Goal: Task Accomplishment & Management: Complete application form

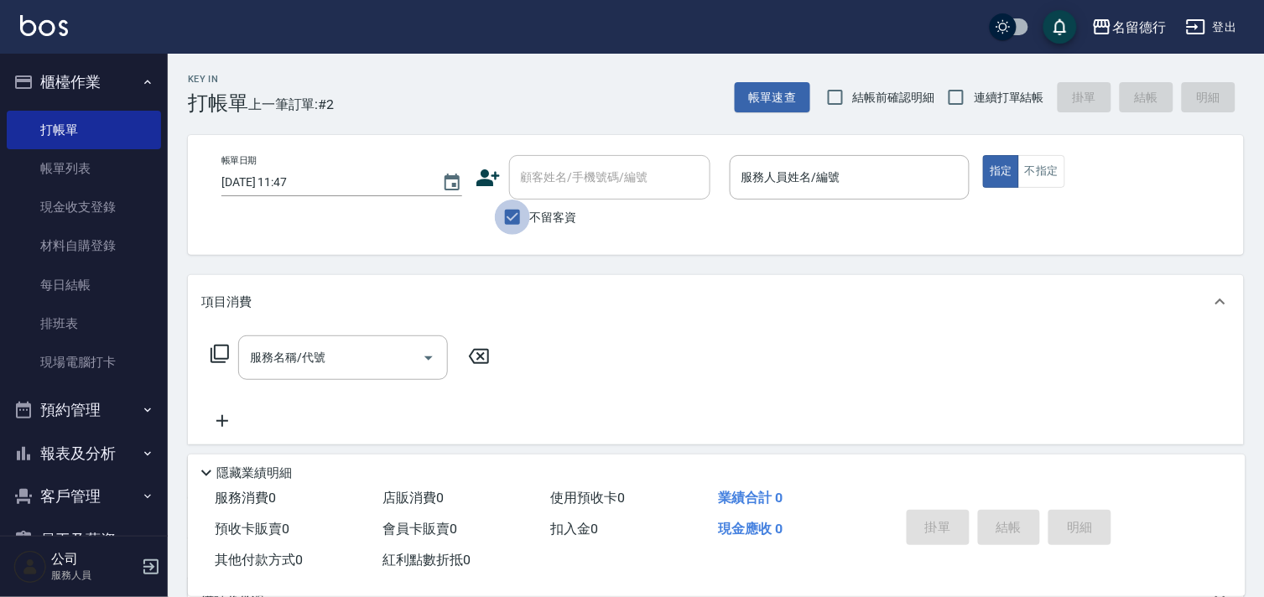
click at [512, 216] on input "不留客資" at bounding box center [512, 217] width 35 height 35
checkbox input "false"
click at [524, 185] on input "顧客姓名/手機號碼/編號" at bounding box center [597, 177] width 161 height 29
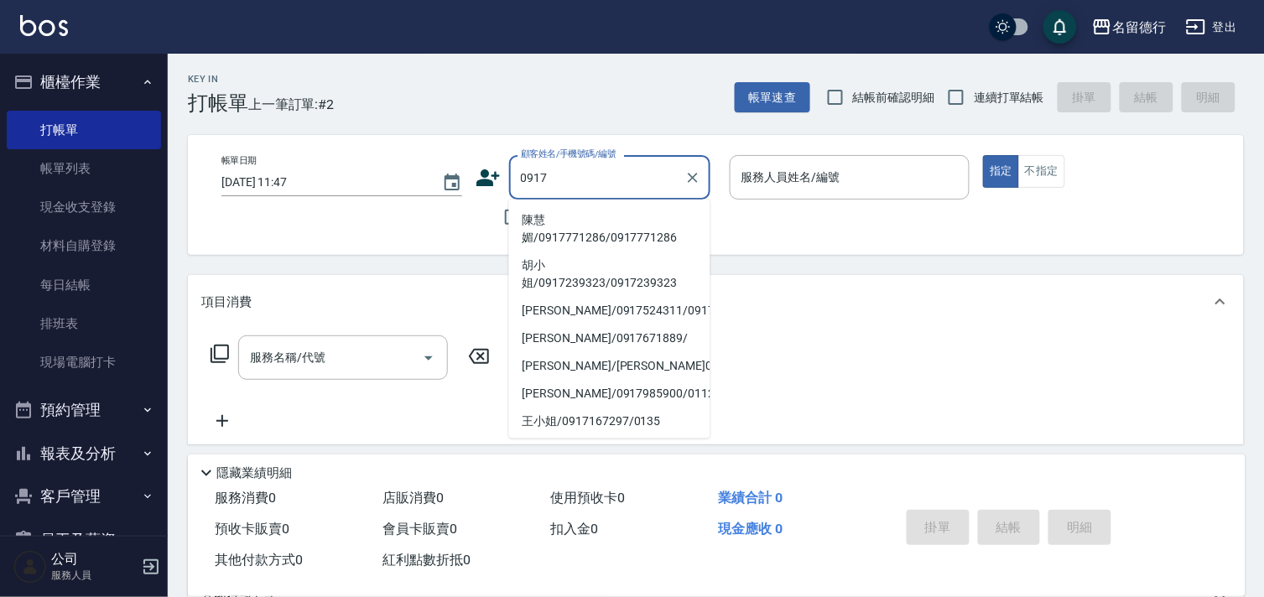
click at [565, 232] on li "陳慧媚/0917771286/0917771286" at bounding box center [609, 228] width 201 height 45
type input "陳慧媚/0917771286/0917771286"
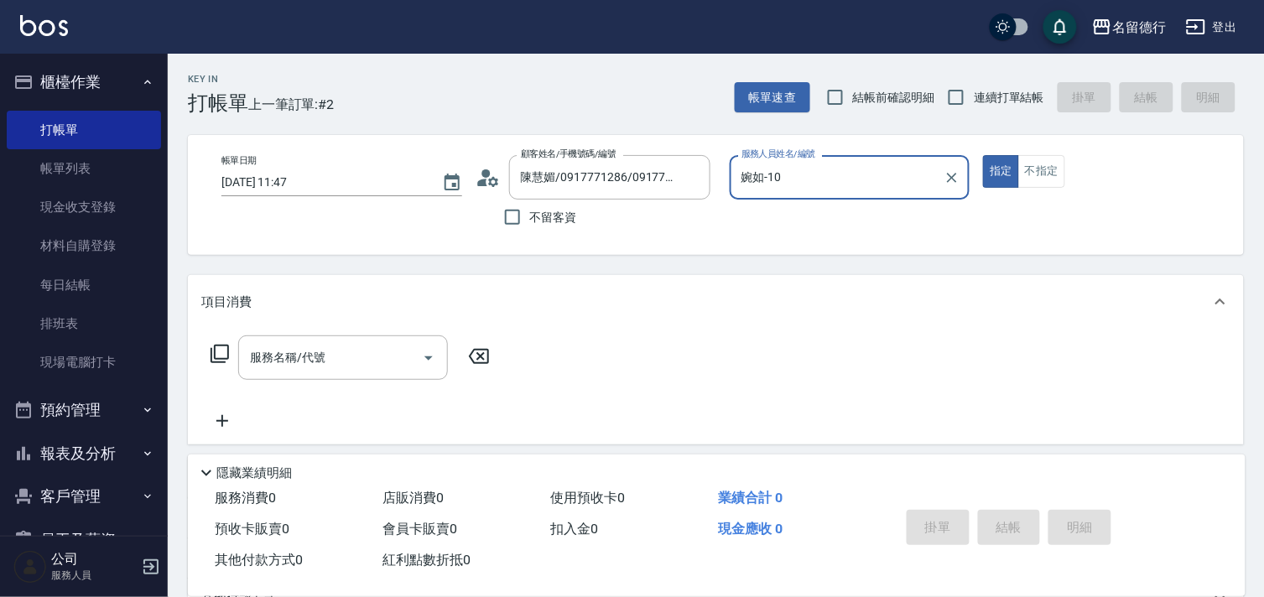
type input "婉如-10"
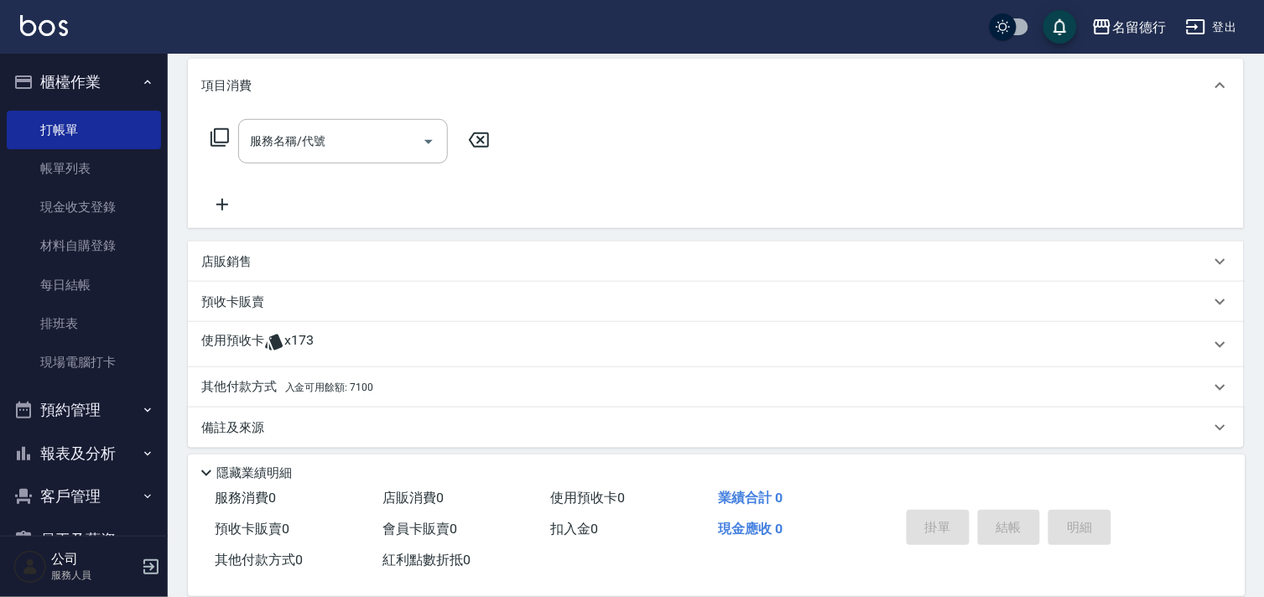
scroll to position [225, 0]
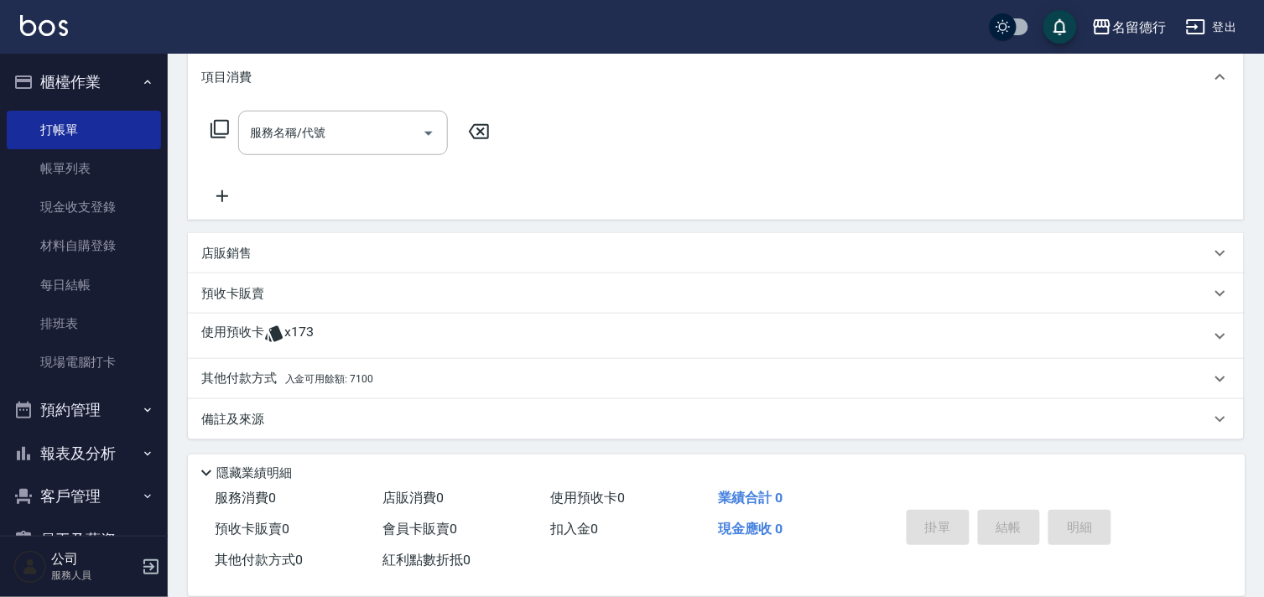
click at [265, 336] on icon at bounding box center [274, 334] width 20 height 20
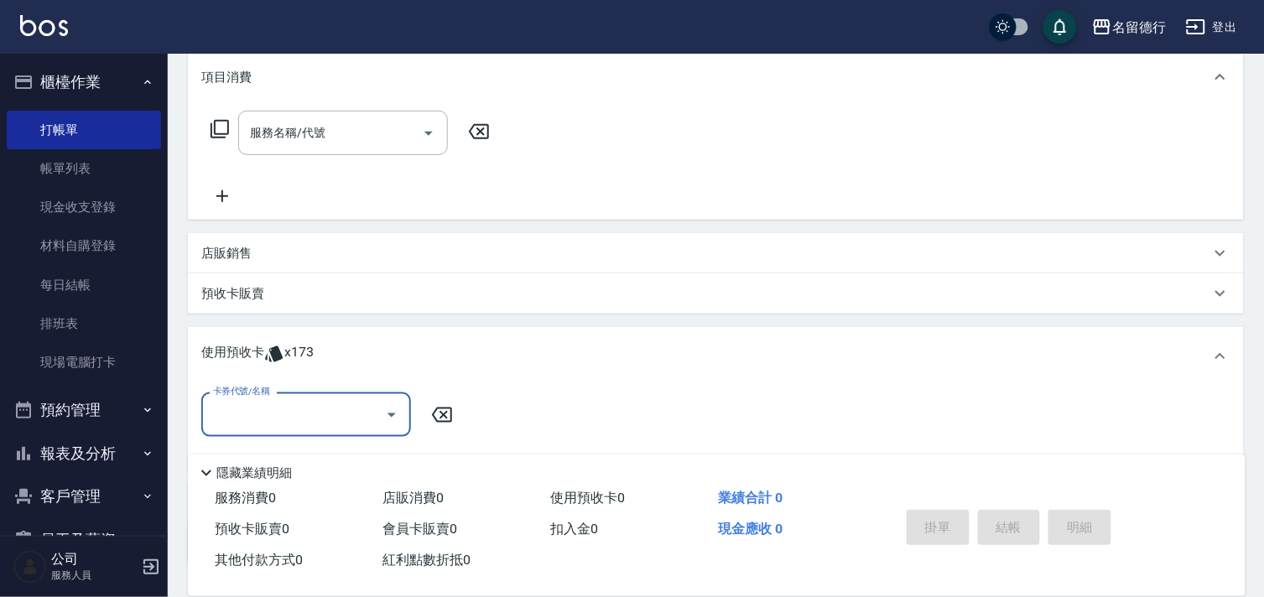
scroll to position [0, 0]
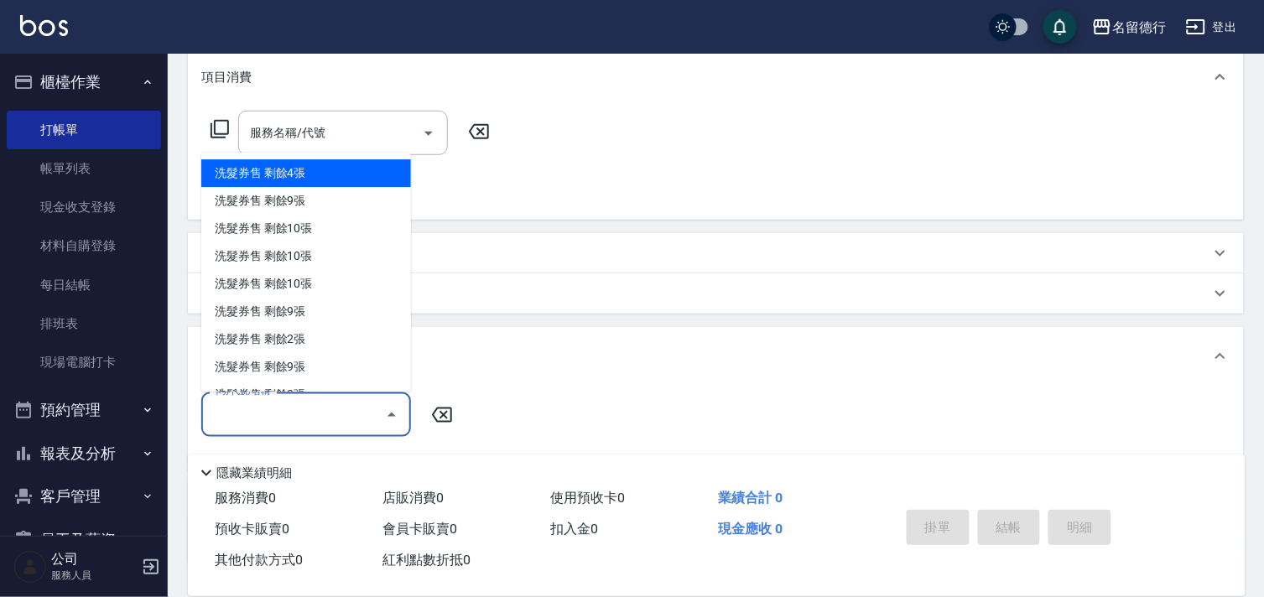
click at [253, 407] on input "卡券代號/名稱" at bounding box center [293, 414] width 169 height 29
click at [270, 180] on div "洗髮券售 剩餘4張" at bounding box center [306, 174] width 210 height 28
type input "洗髮券售"
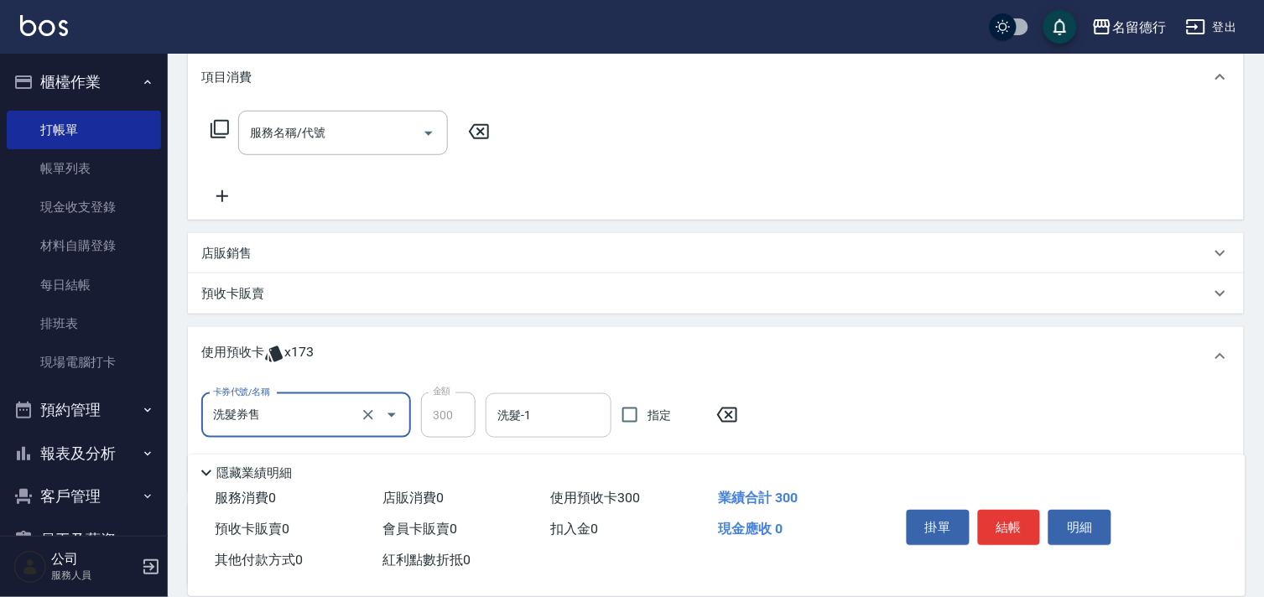
click at [538, 424] on input "洗髮-1" at bounding box center [548, 415] width 111 height 29
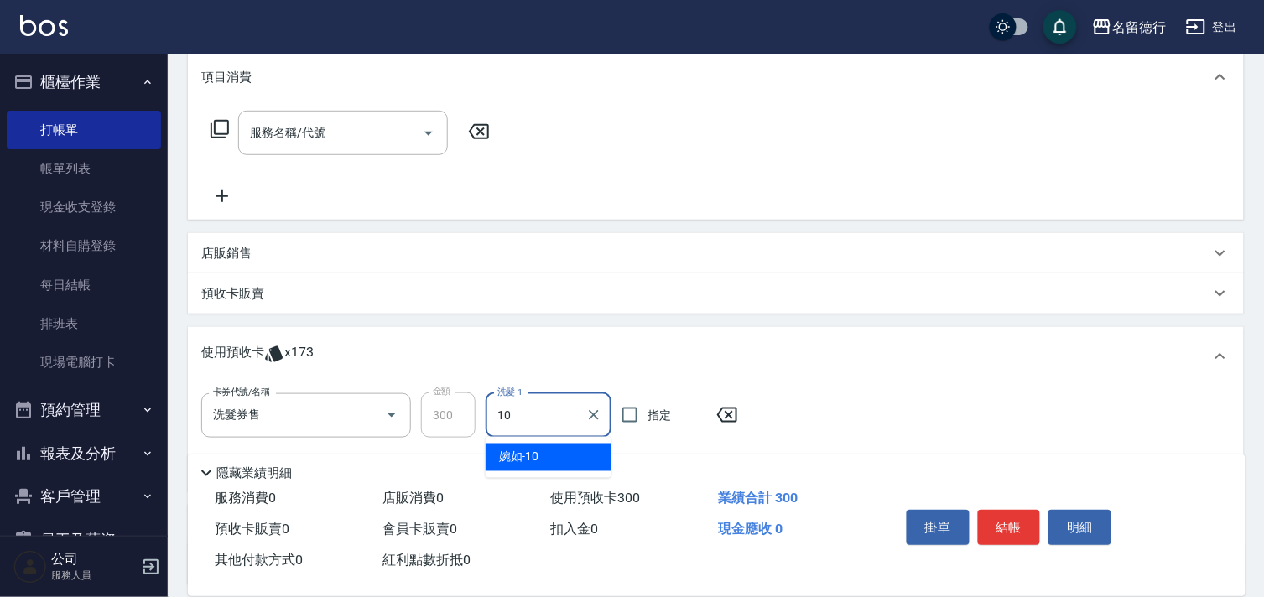
type input "婉如-10"
click at [631, 415] on input "指定" at bounding box center [629, 415] width 35 height 35
checkbox input "true"
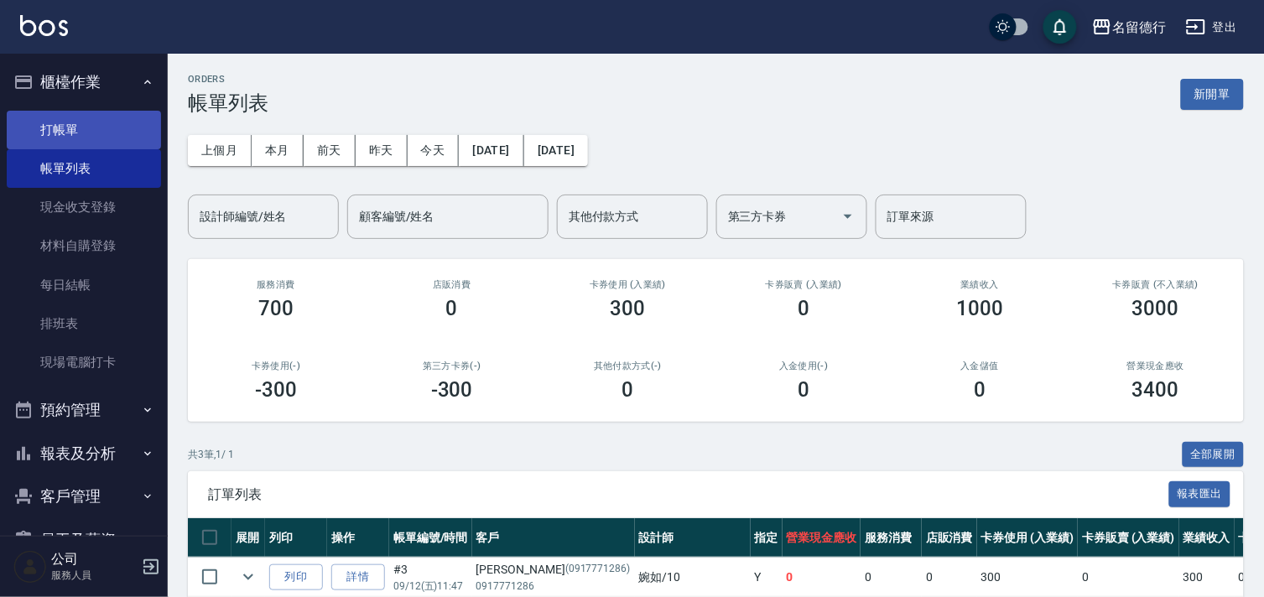
click at [59, 128] on link "打帳單" at bounding box center [84, 130] width 154 height 39
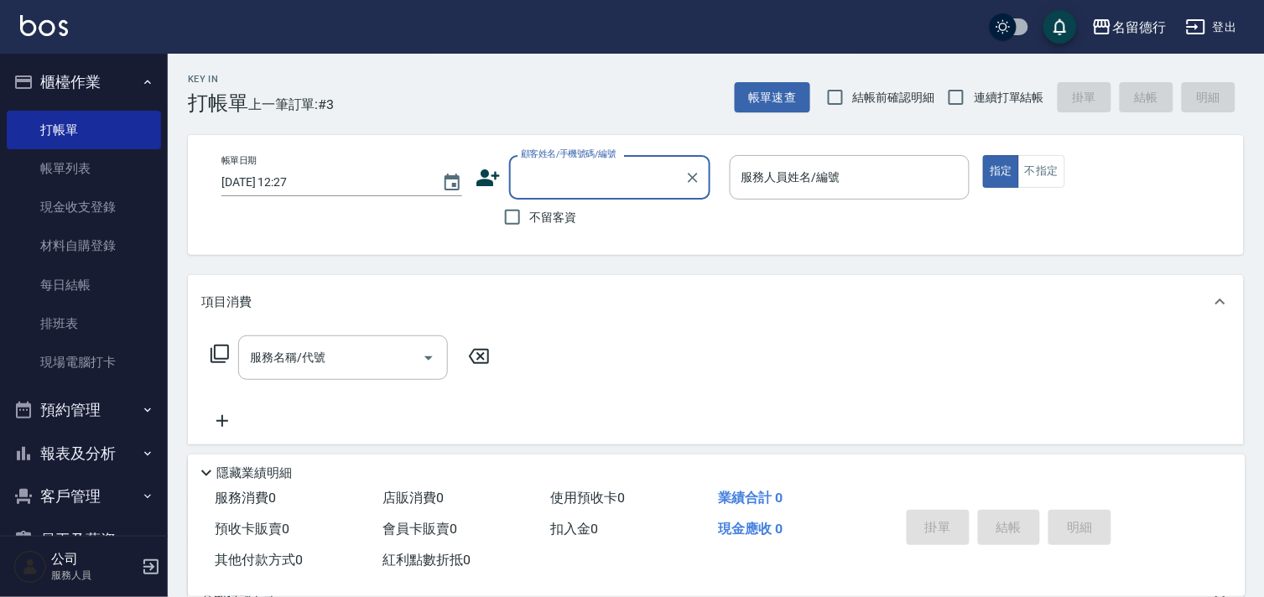
click at [983, 101] on span "連續打單結帳" at bounding box center [1009, 98] width 70 height 18
click at [974, 101] on input "連續打單結帳" at bounding box center [956, 97] width 35 height 35
checkbox input "true"
click at [633, 181] on div "顧客姓名/手機號碼/編號 顧客姓名/手機號碼/編號" at bounding box center [609, 177] width 201 height 44
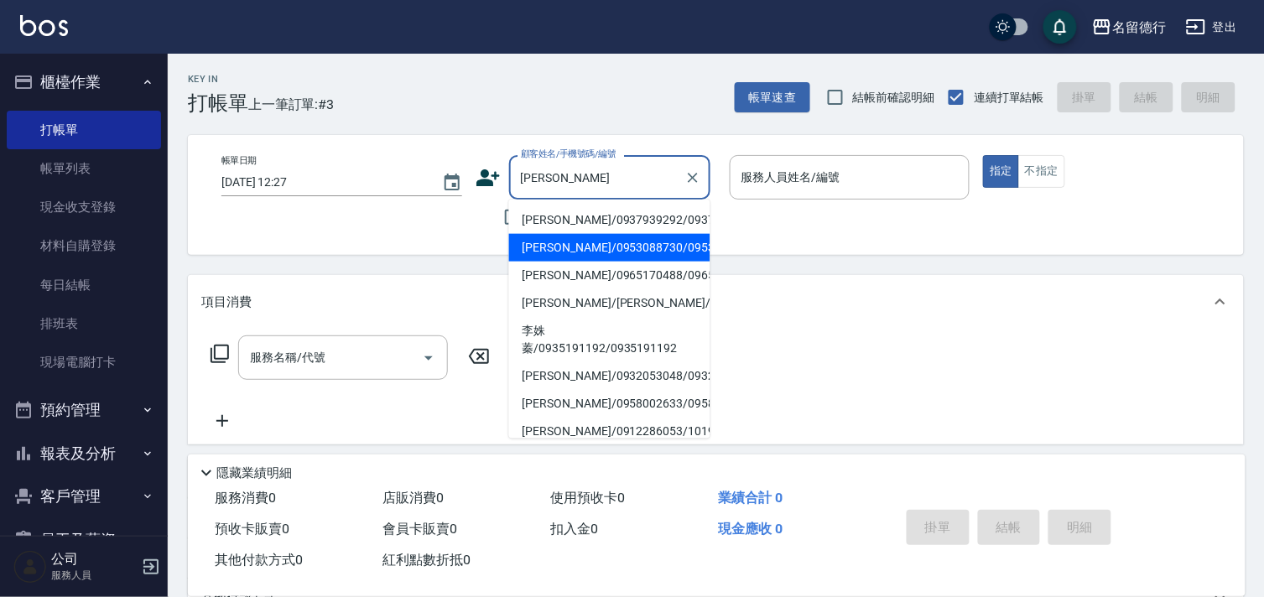
type input "[PERSON_NAME]"
click at [507, 268] on div "Key In 打帳單 上一筆訂單:#3 帳單速查 結帳前確認明細 連續打單結帳 掛單 結帳 明細 帳單日期 [DATE] 12:27 顧客姓名/手機號碼/編號…" at bounding box center [716, 436] width 1096 height 765
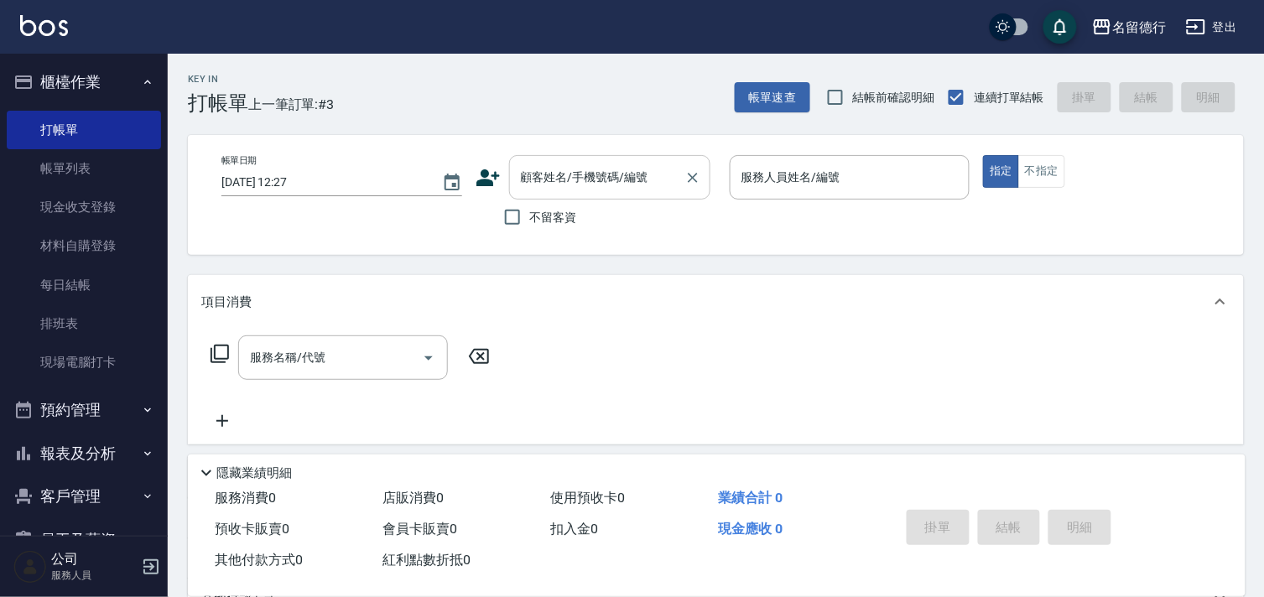
click at [542, 187] on input "顧客姓名/手機號碼/編號" at bounding box center [597, 177] width 161 height 29
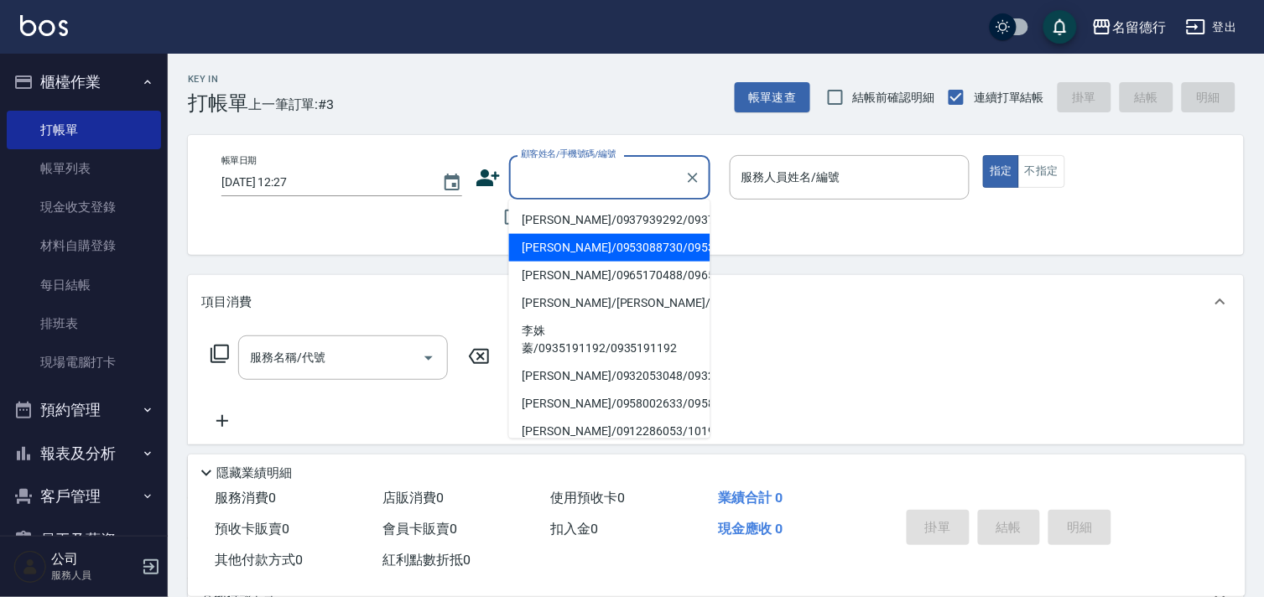
click at [557, 262] on li "[PERSON_NAME]/0953088730/0953088730" at bounding box center [609, 248] width 201 height 28
type input "[PERSON_NAME]/0953088730/0953088730"
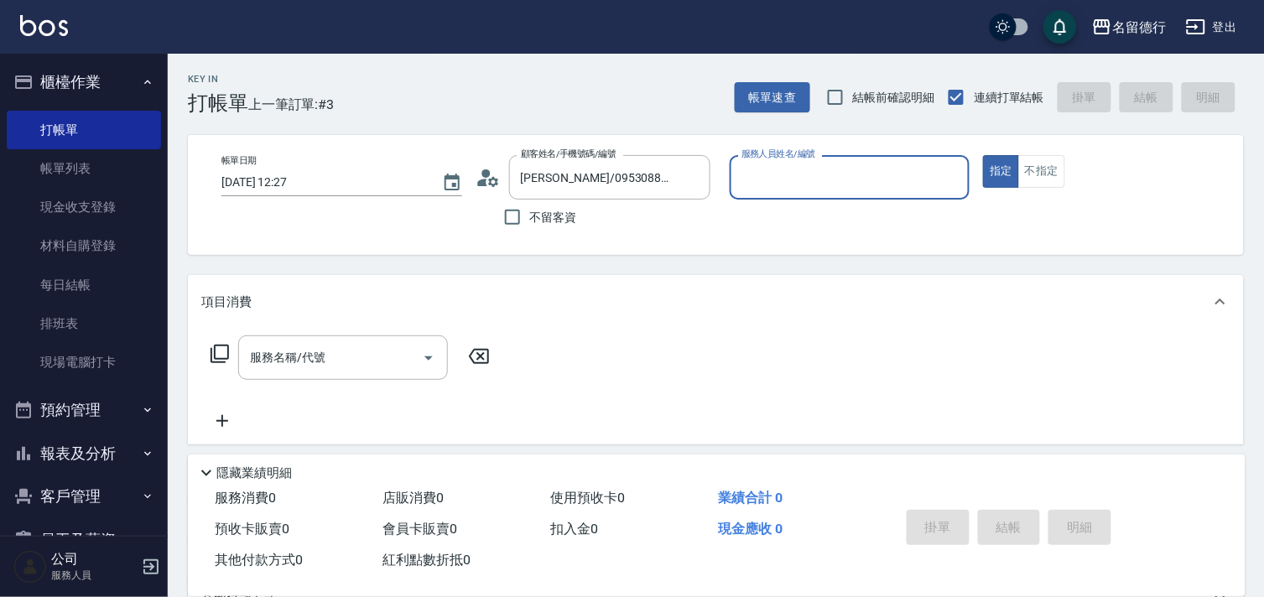
type input "婉如-10"
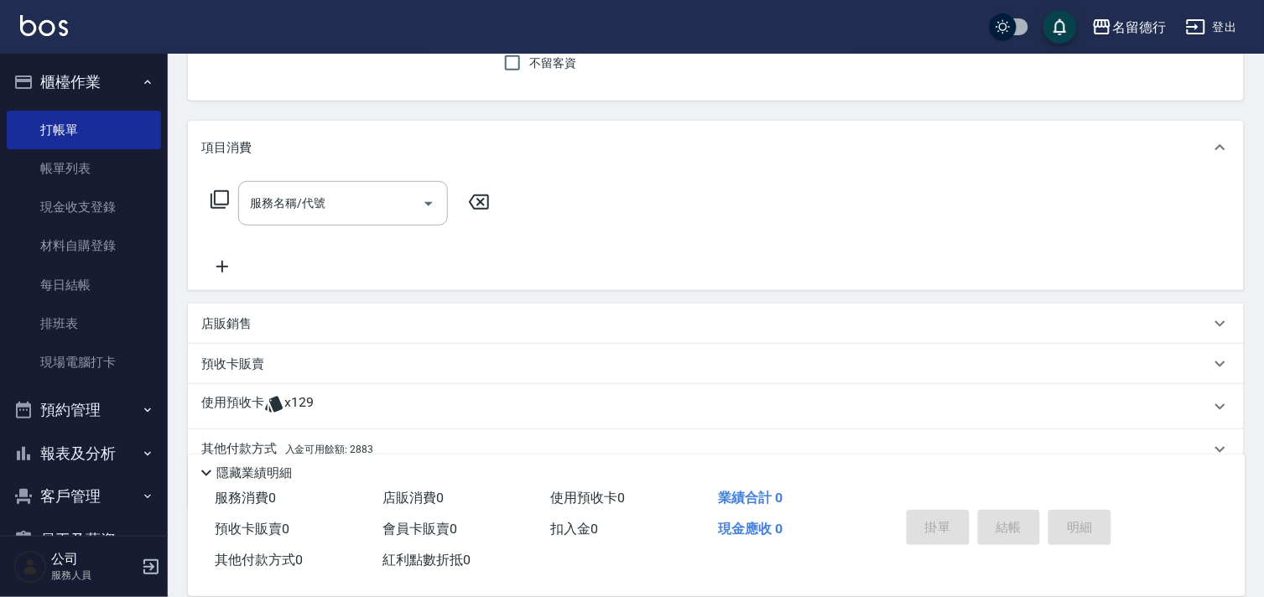
scroll to position [225, 0]
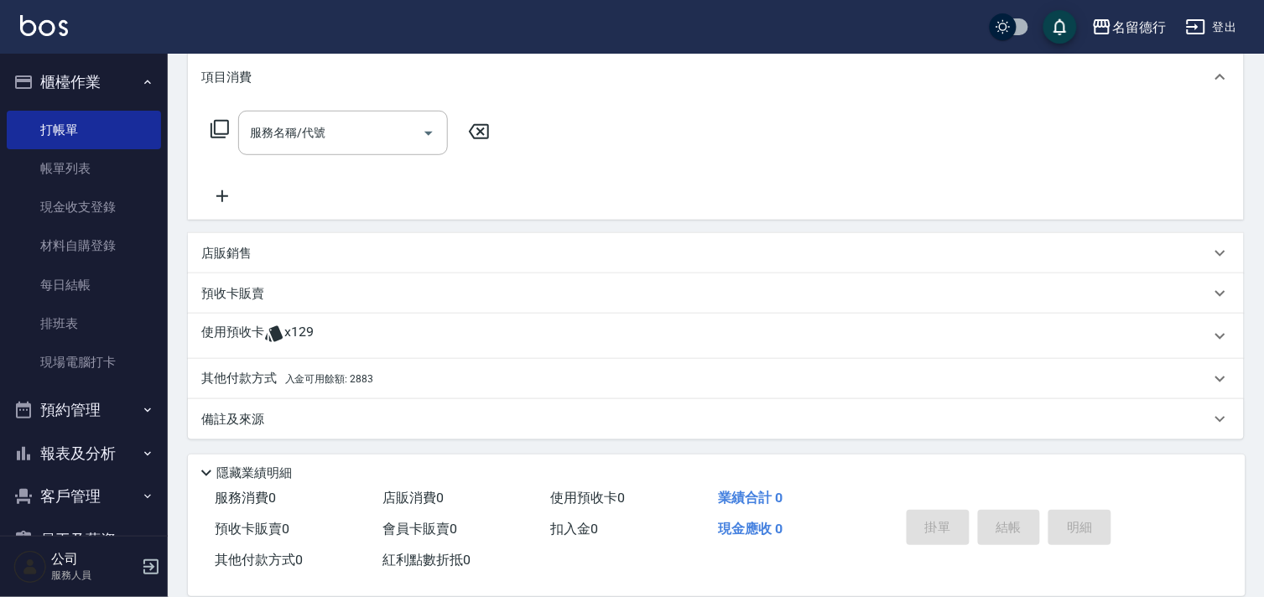
click at [221, 336] on p "使用預收卡" at bounding box center [232, 336] width 63 height 25
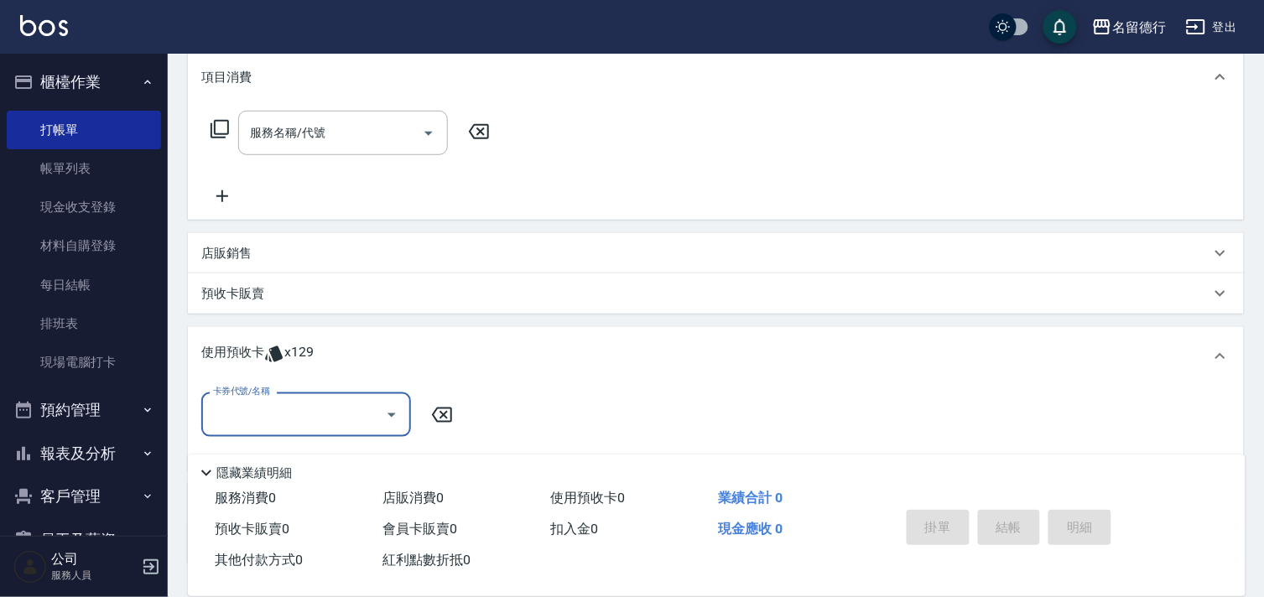
scroll to position [0, 0]
click at [263, 416] on input "卡券代號/名稱" at bounding box center [293, 414] width 169 height 29
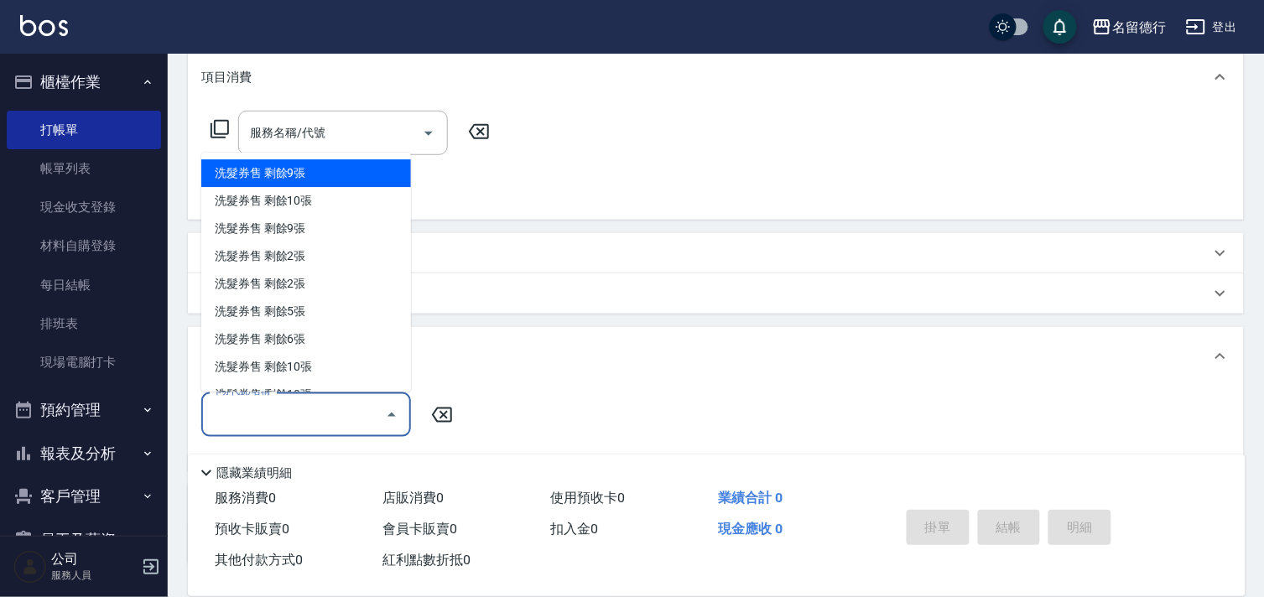
click at [257, 171] on div "洗髮券售 剩餘9張" at bounding box center [306, 174] width 210 height 28
type input "洗髮券售"
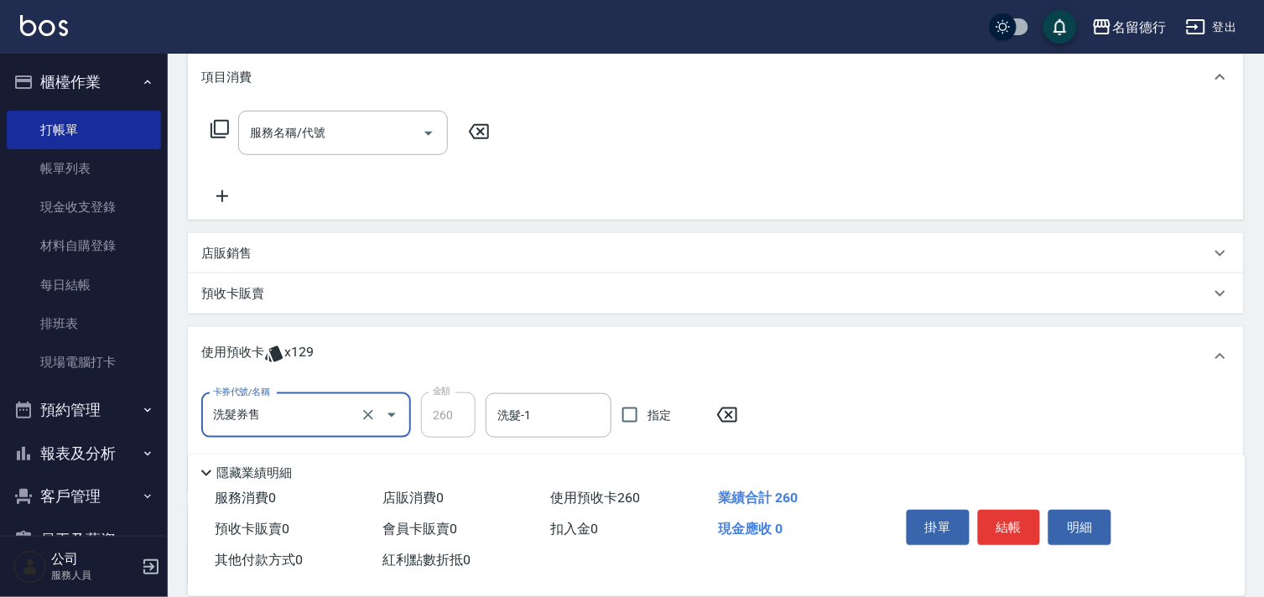
click at [315, 413] on input "洗髮券售" at bounding box center [283, 415] width 148 height 29
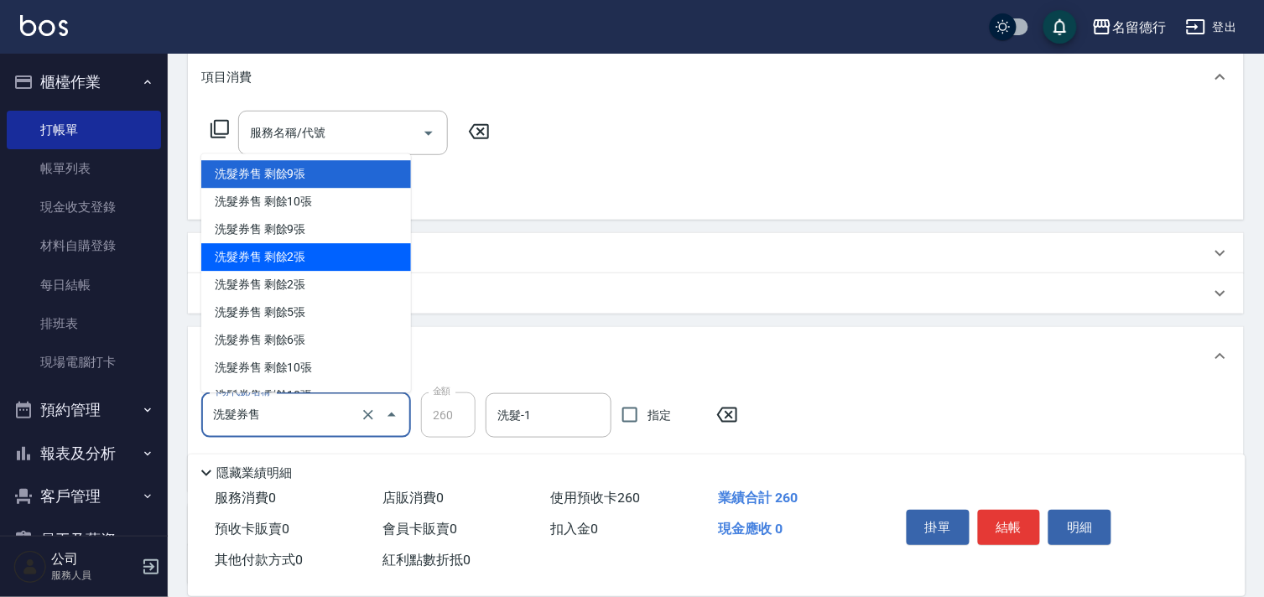
click at [261, 258] on div "洗髮券售 剩餘2張" at bounding box center [306, 258] width 210 height 28
type input "300"
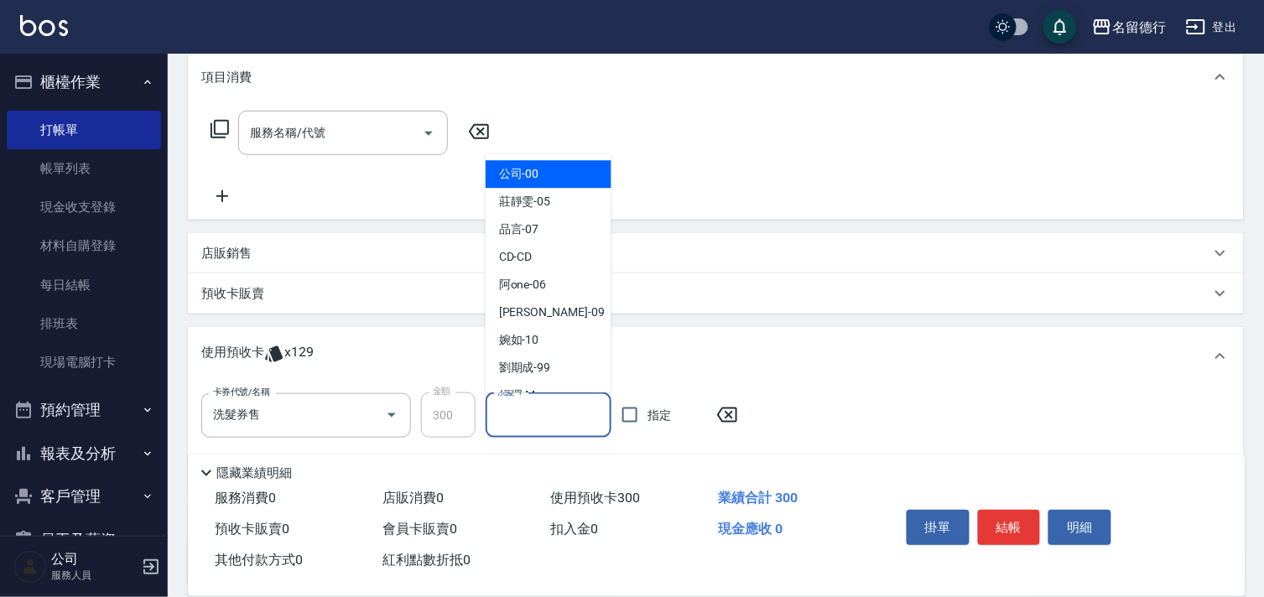
click at [504, 414] on div "洗髮-1 洗髮-1" at bounding box center [549, 415] width 126 height 44
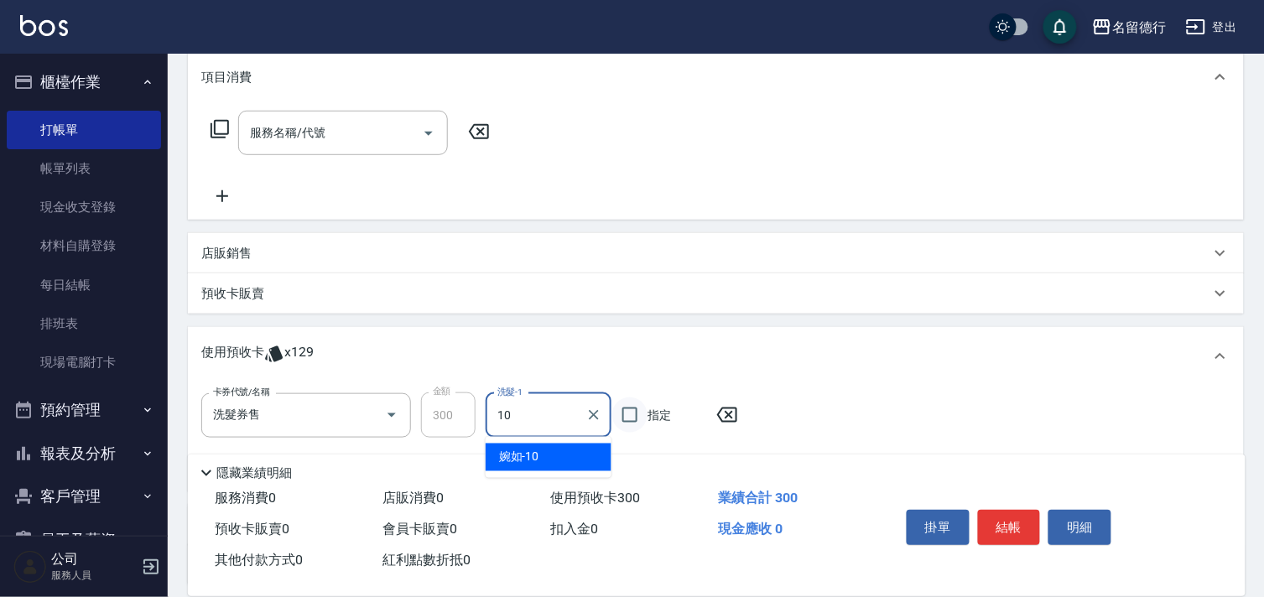
type input "婉如-10"
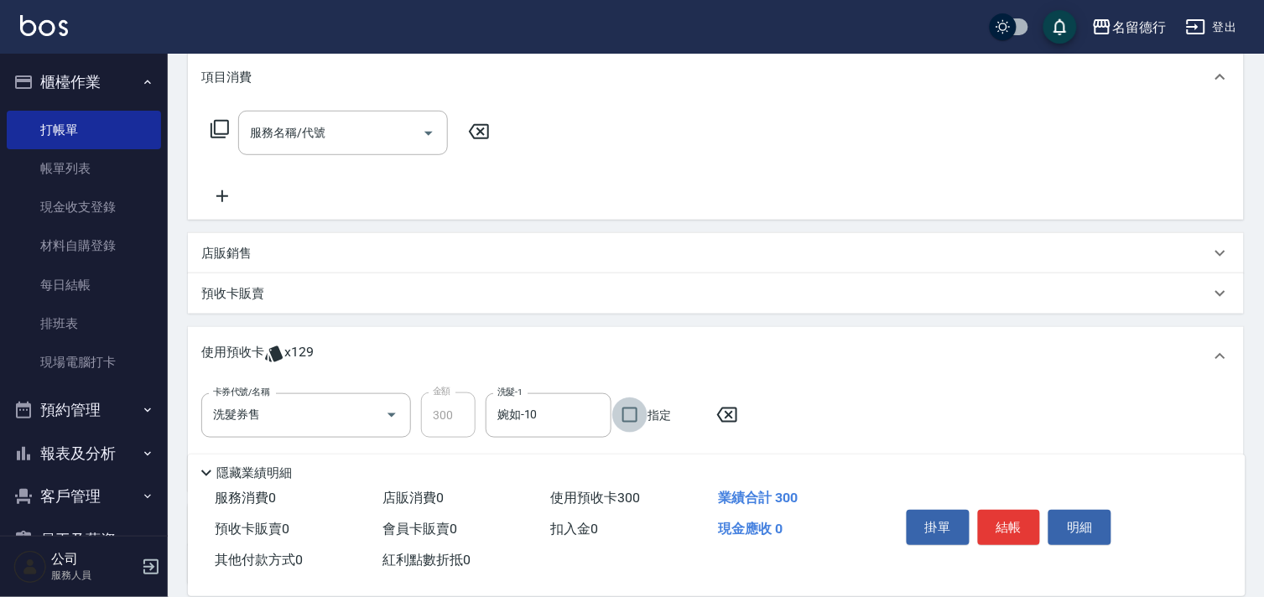
click at [638, 416] on input "指定" at bounding box center [629, 415] width 35 height 35
checkbox input "true"
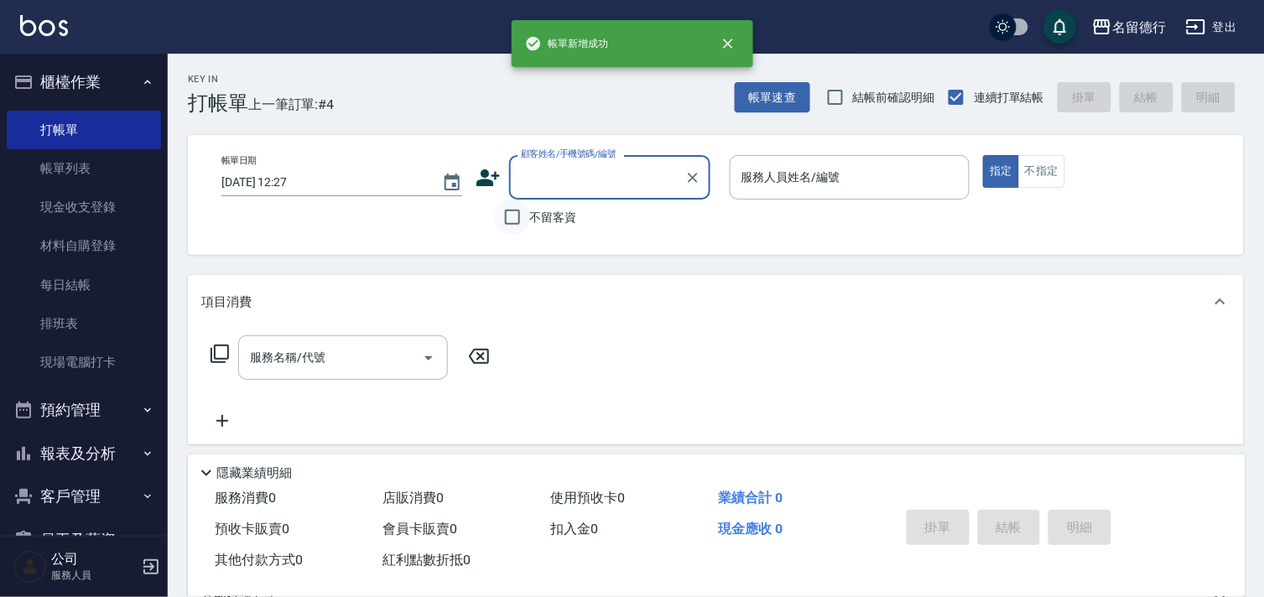
click at [508, 226] on input "不留客資" at bounding box center [512, 217] width 35 height 35
checkbox input "true"
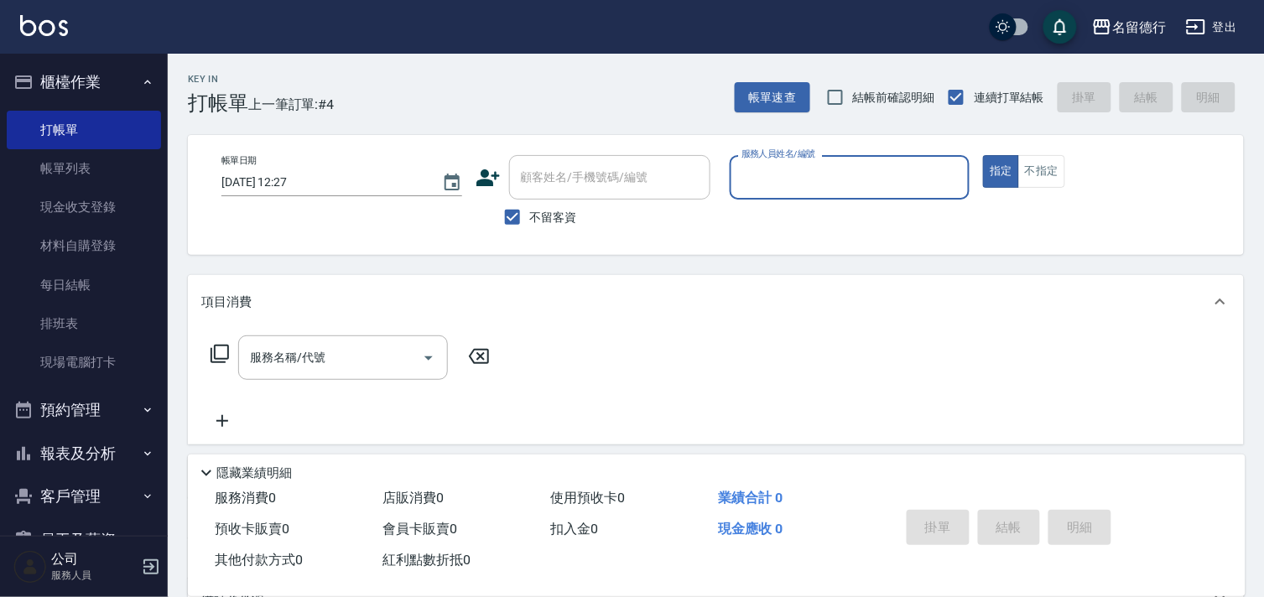
click at [778, 240] on div "帳單日期 [DATE] 12:27 顧客姓名/手機號碼/編號 顧客姓名/手機號碼/編號 不留客資 服務人員姓名/編號 服務人員姓名/編號 指定 不指定" at bounding box center [716, 195] width 1056 height 120
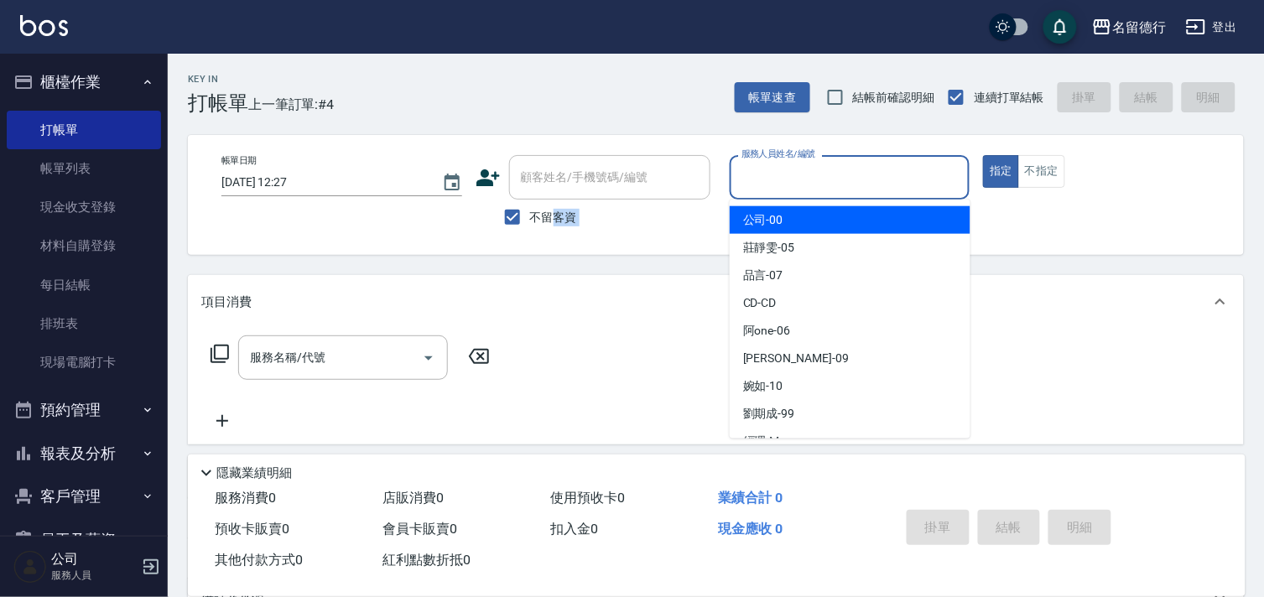
click at [909, 174] on input "服務人員姓名/編號" at bounding box center [850, 177] width 226 height 29
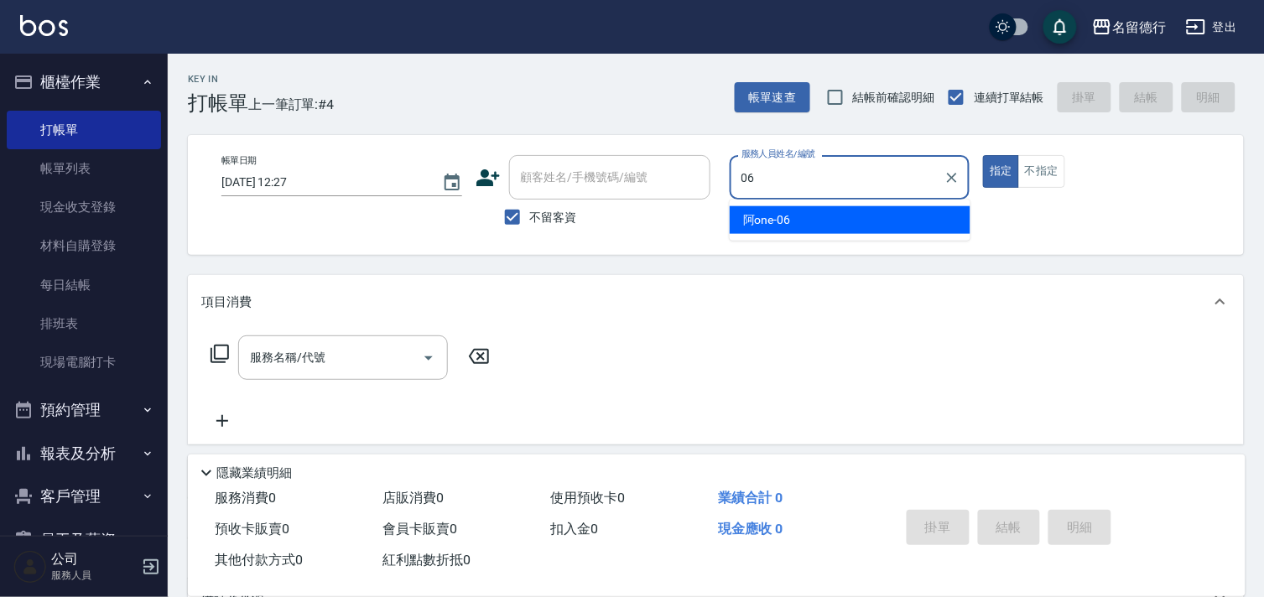
type input "06"
type button "true"
type input "阿one-06"
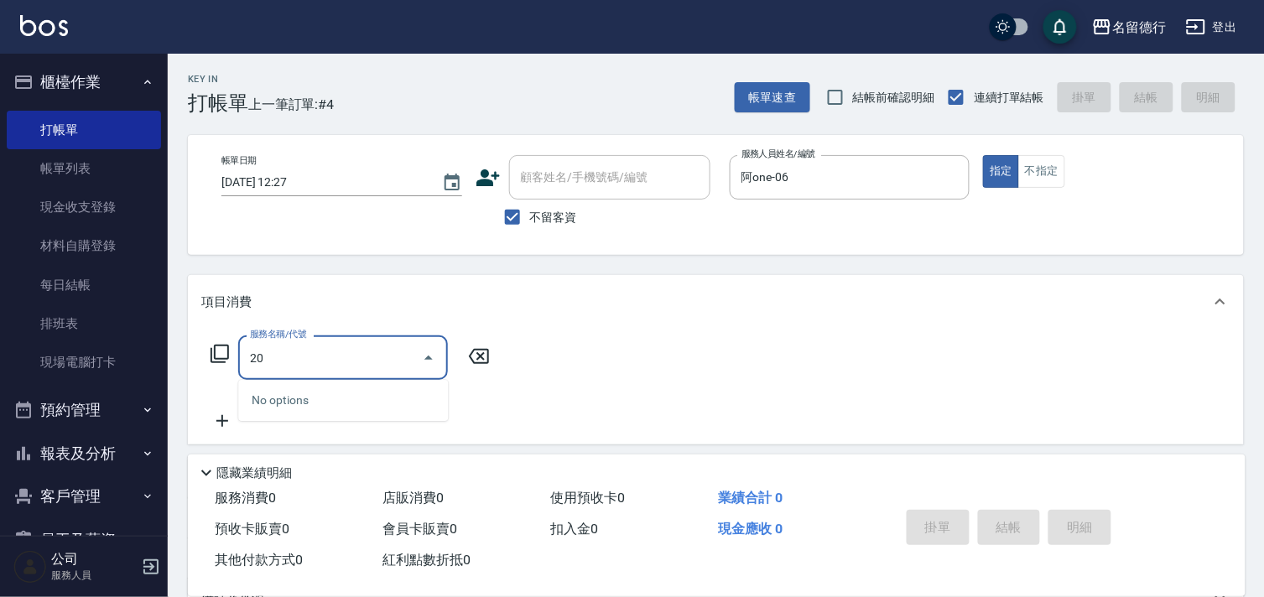
type input "20"
click at [210, 352] on icon at bounding box center [220, 354] width 20 height 20
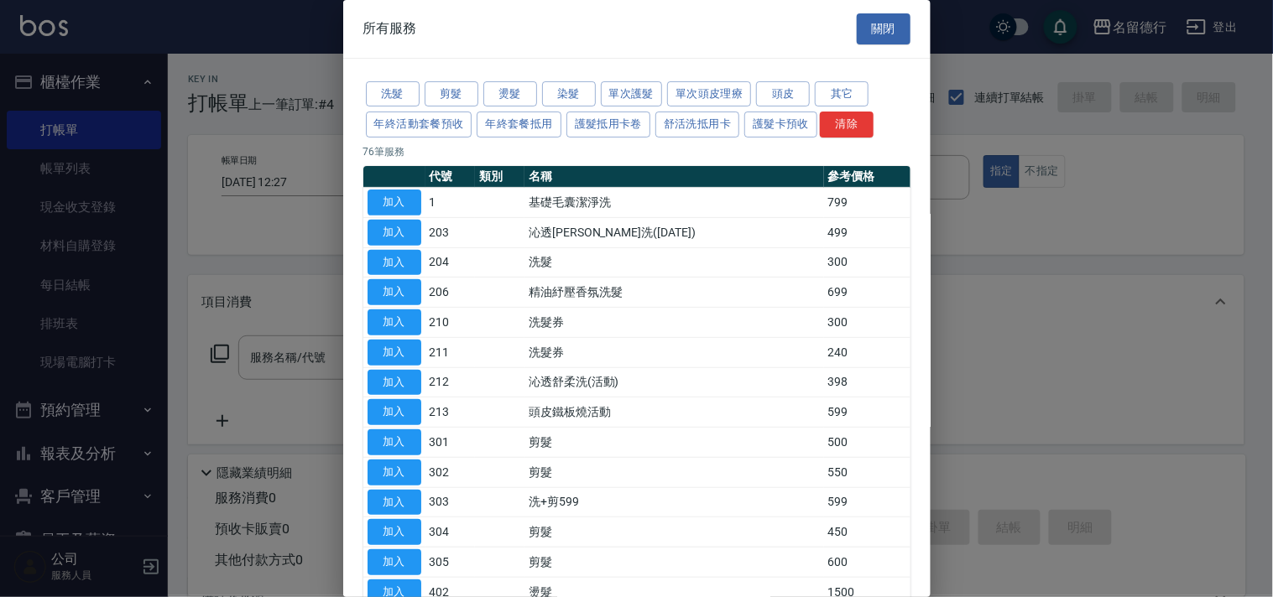
click at [601, 258] on td "洗髮" at bounding box center [673, 262] width 299 height 30
click at [524, 263] on td at bounding box center [499, 262] width 49 height 30
click at [398, 263] on button "加入" at bounding box center [394, 263] width 54 height 26
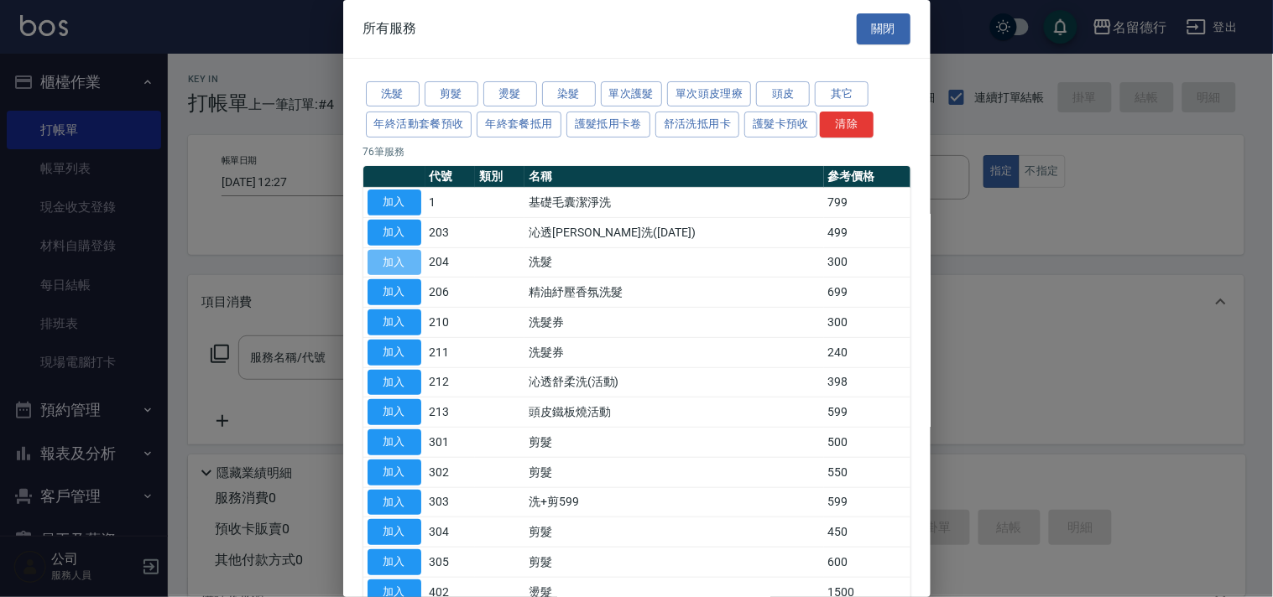
type input "洗髮(204)"
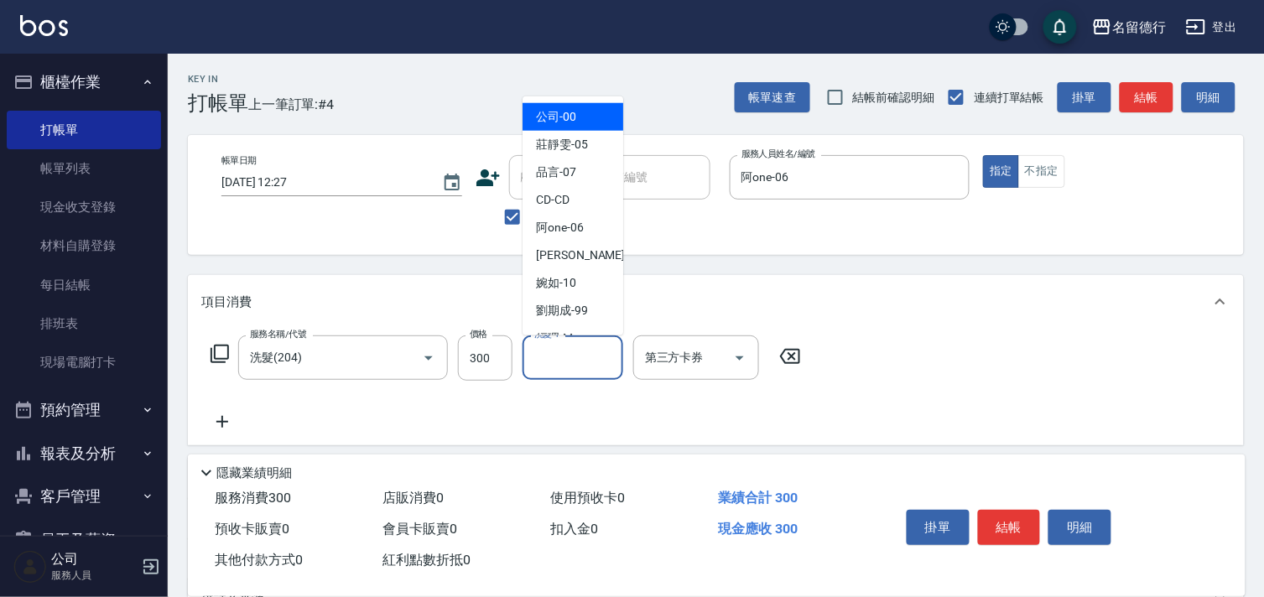
click at [605, 358] on input "洗髮-1" at bounding box center [573, 357] width 86 height 29
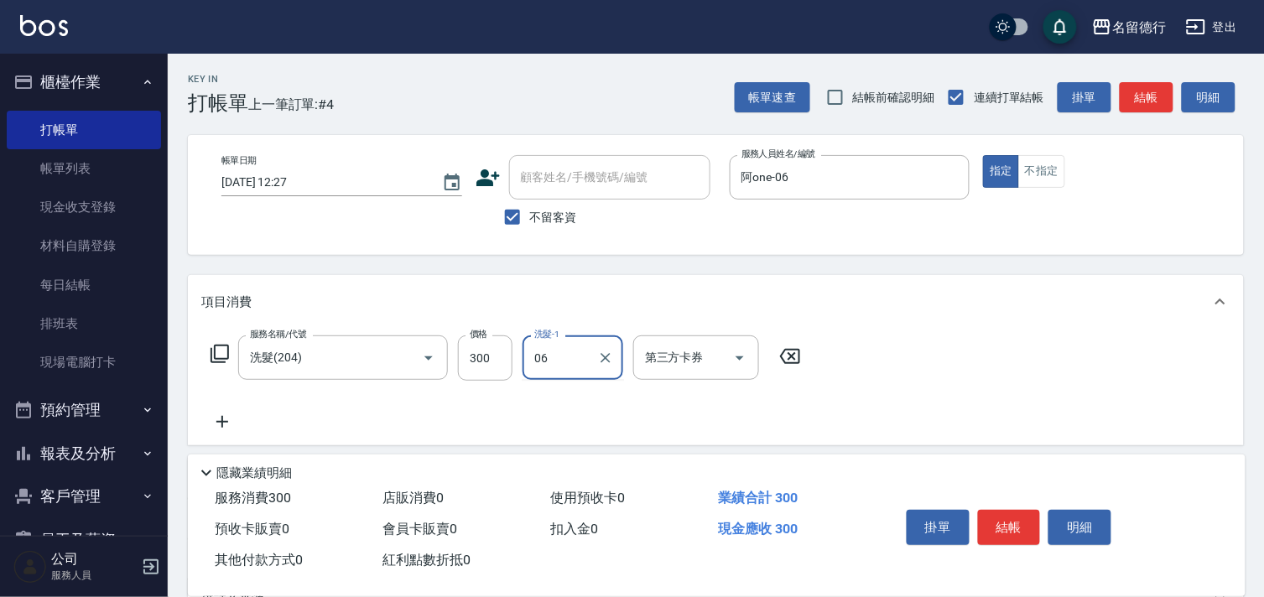
type input "阿one-06"
click at [216, 418] on icon at bounding box center [222, 422] width 42 height 20
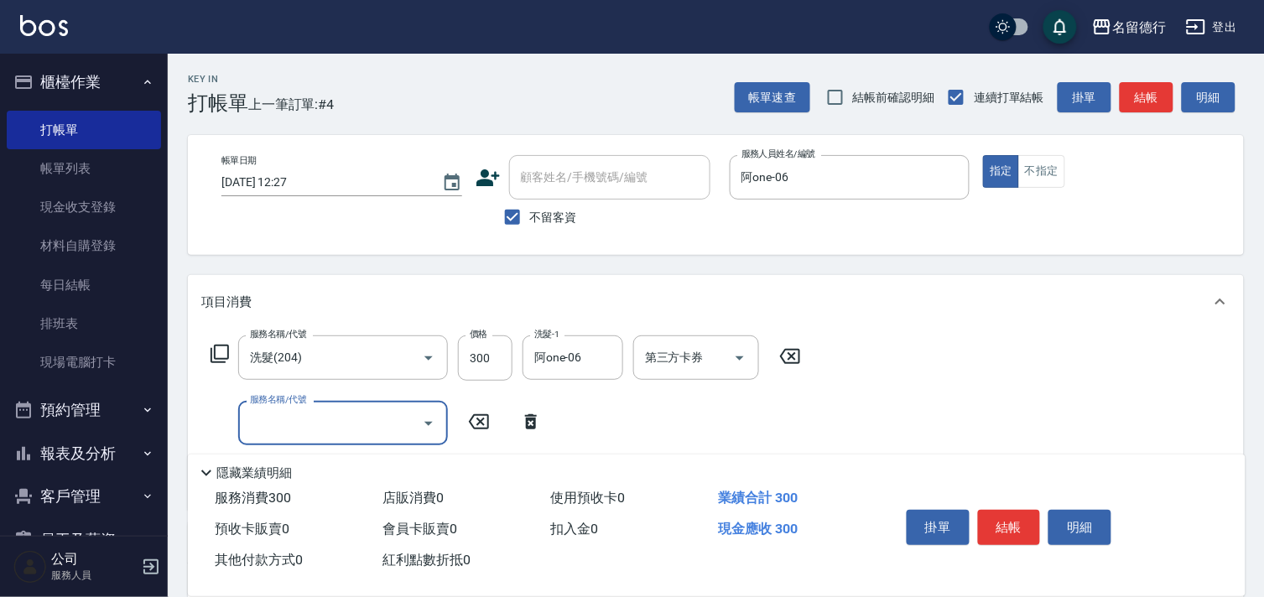
click at [415, 409] on div at bounding box center [427, 423] width 25 height 44
click at [433, 424] on icon "Open" at bounding box center [429, 424] width 20 height 20
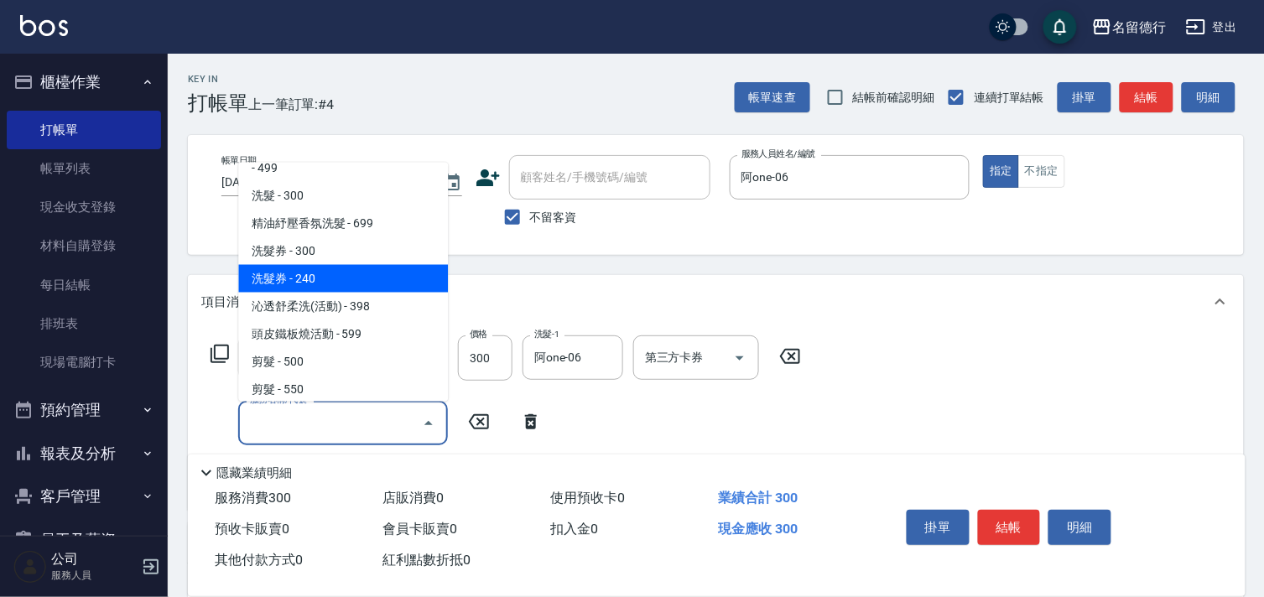
scroll to position [93, 0]
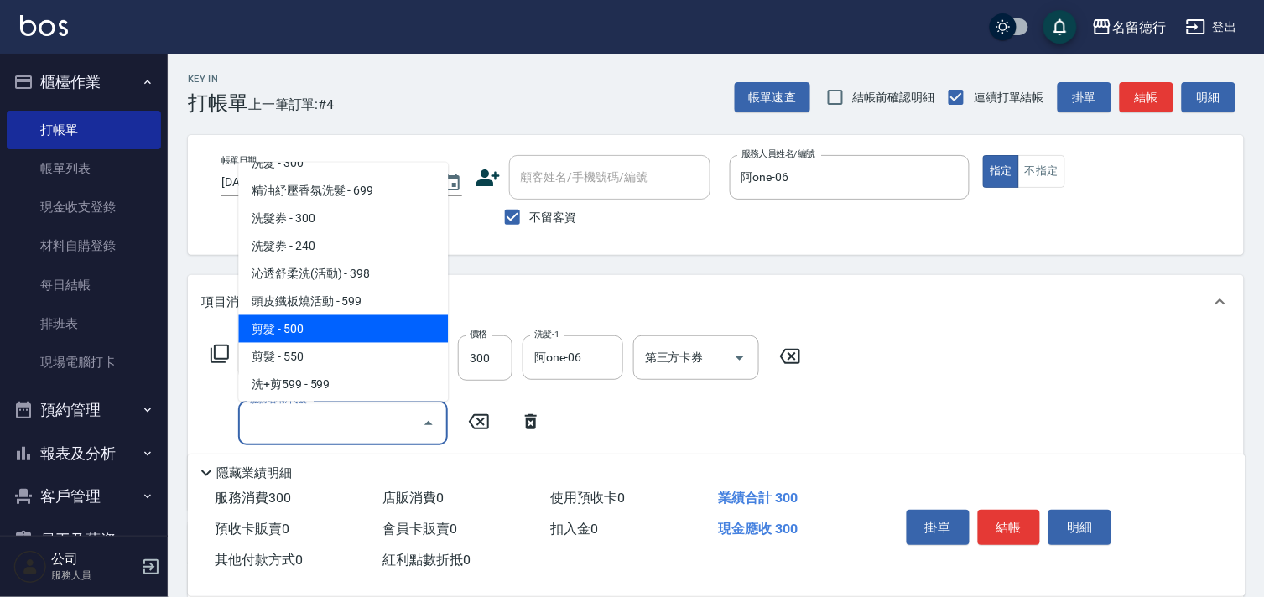
click at [298, 315] on span "剪髮 - 500" at bounding box center [343, 329] width 210 height 28
type input "剪髮(301)"
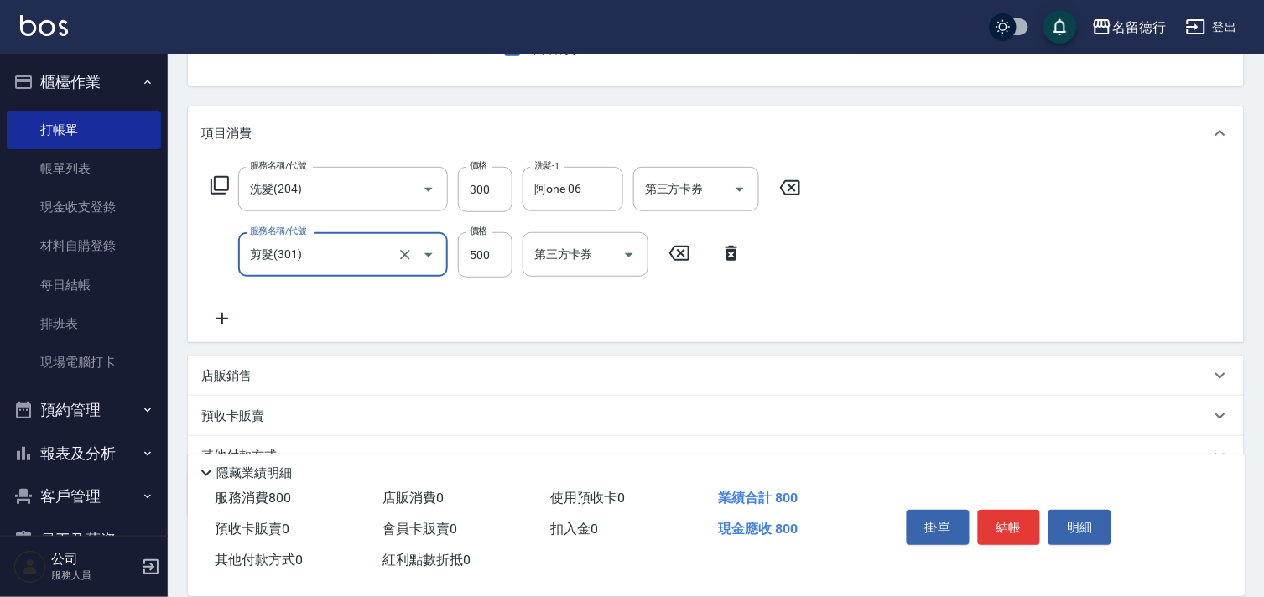
scroll to position [186, 0]
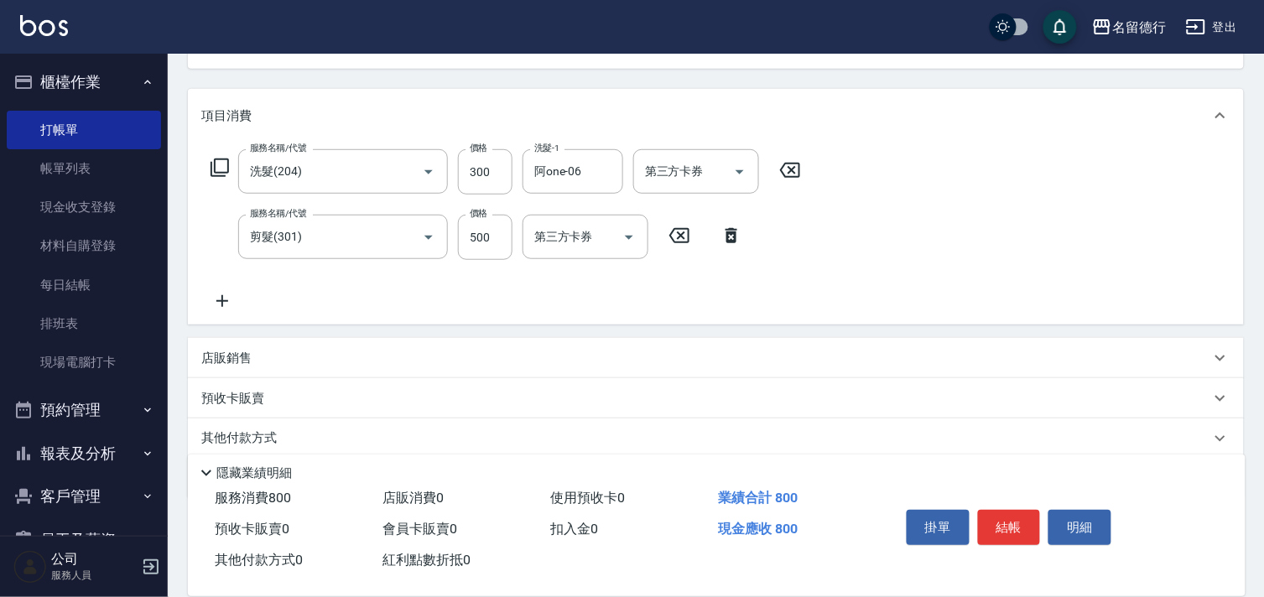
click at [228, 299] on icon at bounding box center [222, 301] width 42 height 20
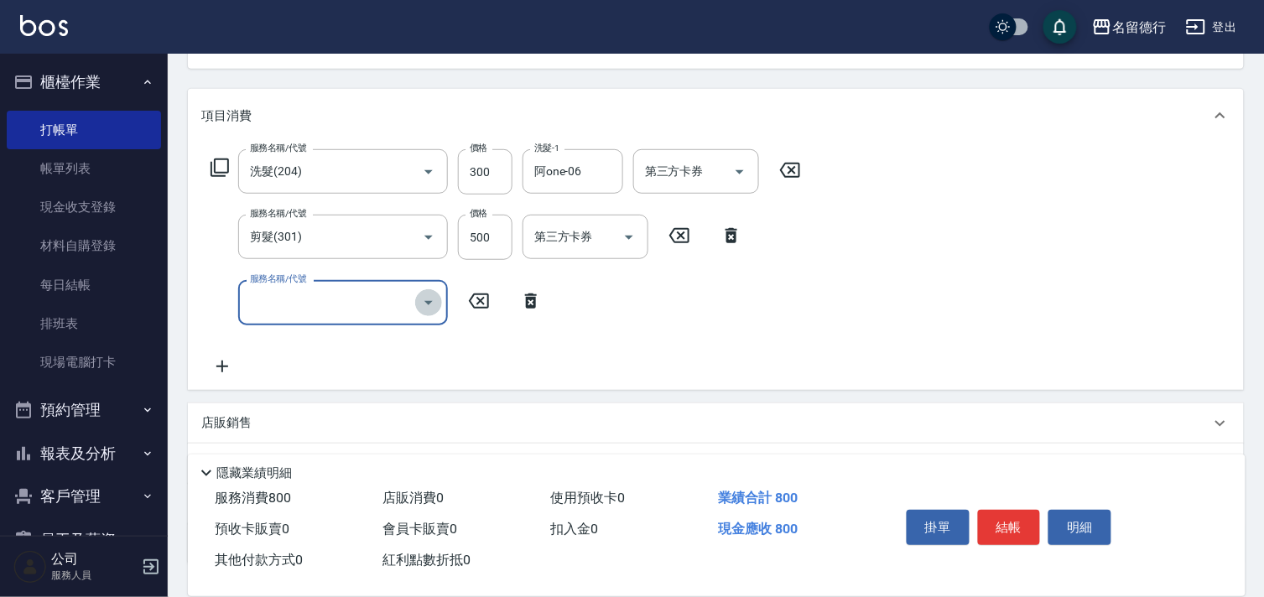
click at [430, 298] on icon "Open" at bounding box center [429, 303] width 20 height 20
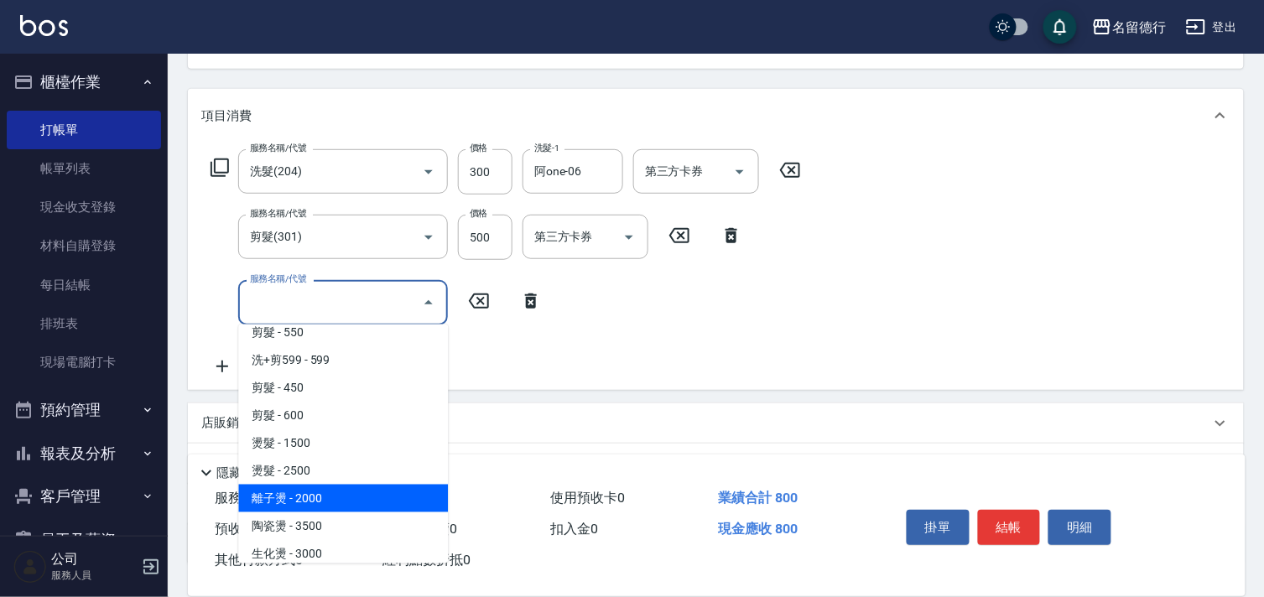
scroll to position [372, 0]
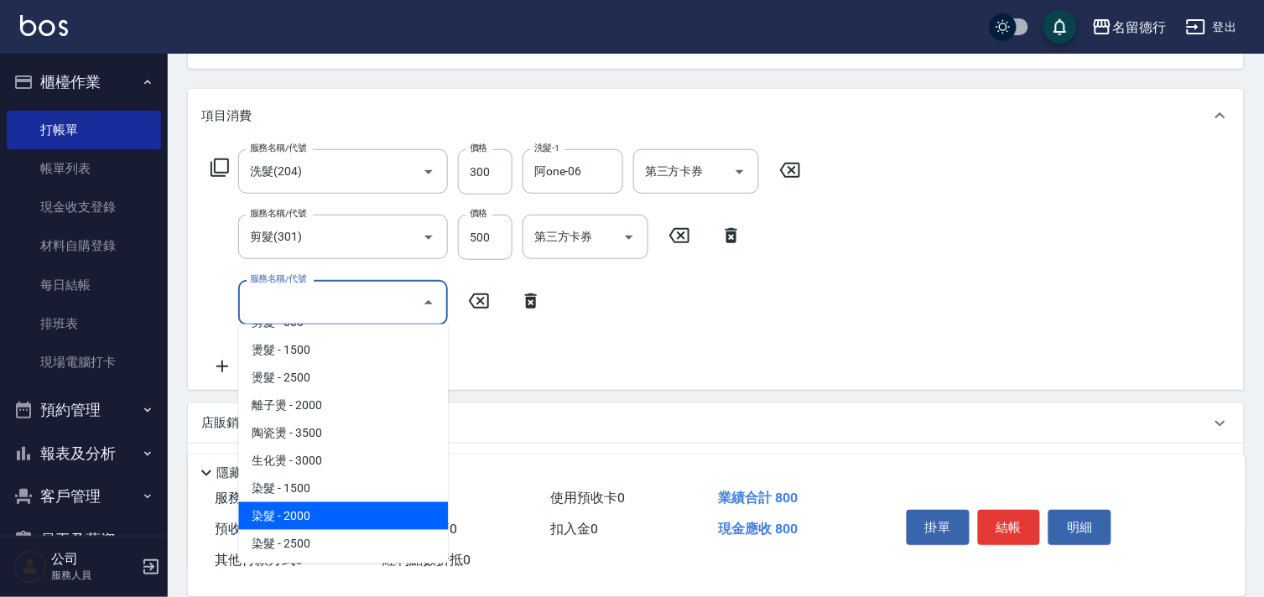
click at [353, 502] on span "染髮 - 2000" at bounding box center [343, 516] width 210 height 28
type input "染髮(503)"
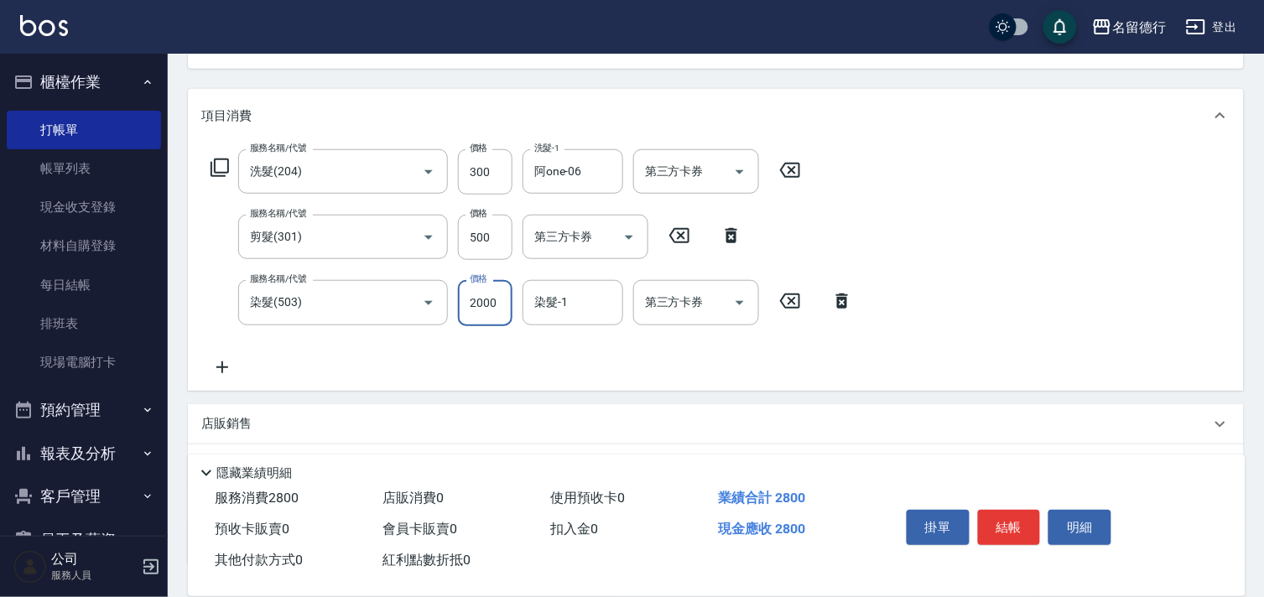
click at [487, 297] on input "2000" at bounding box center [485, 302] width 55 height 45
type input "1800"
type input "阿one-06"
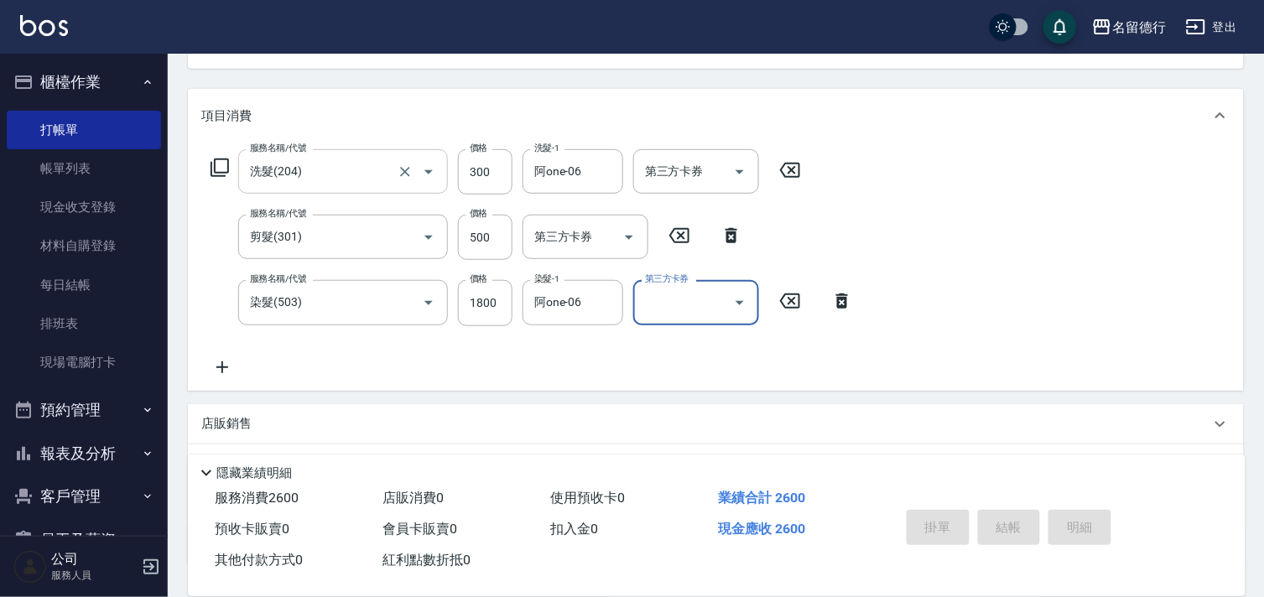
type input "[DATE] 12:51"
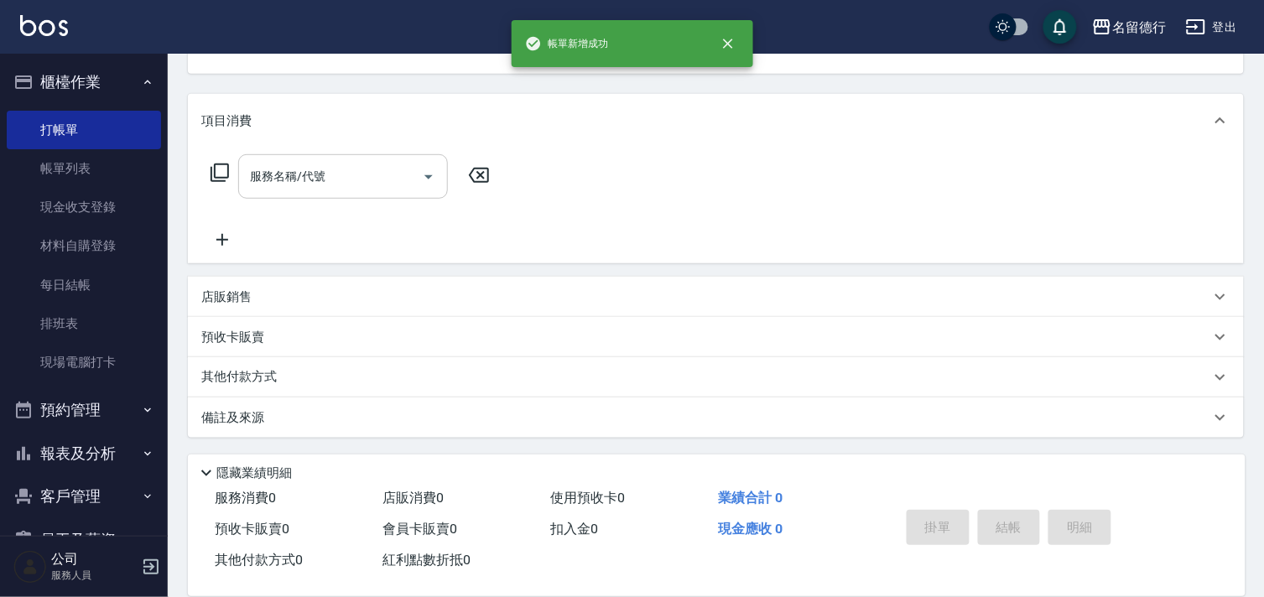
scroll to position [163, 0]
